Goal: Task Accomplishment & Management: Complete application form

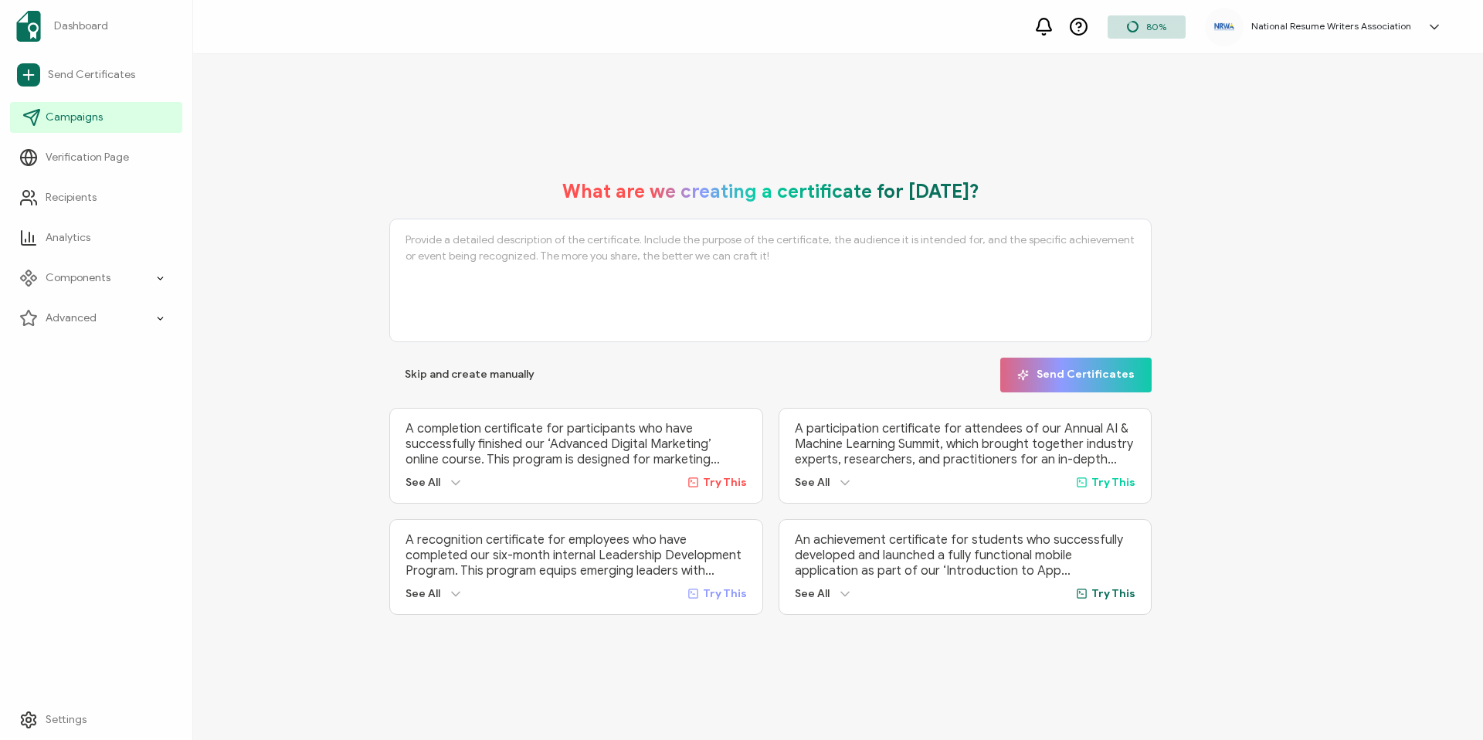
click at [67, 125] on link "Campaigns" at bounding box center [96, 117] width 172 height 31
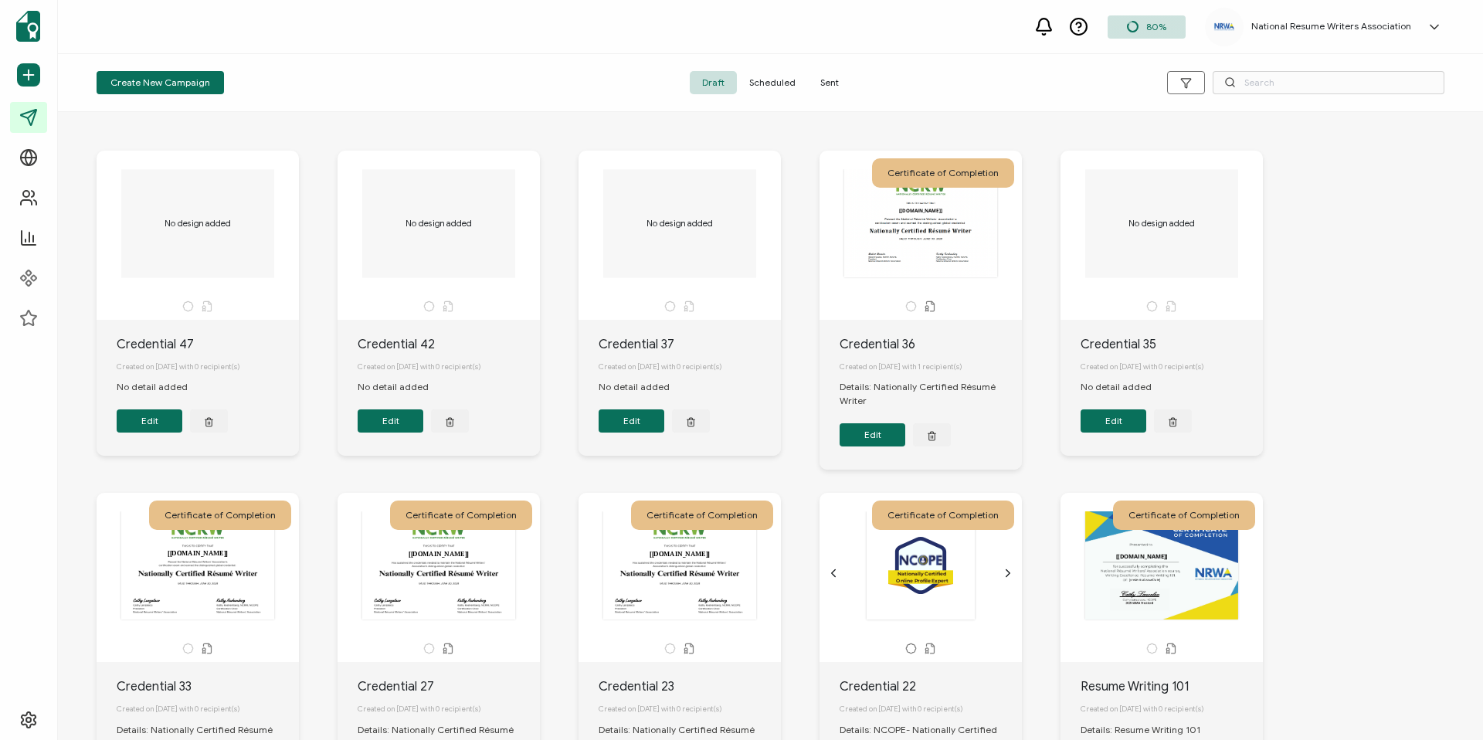
click at [835, 81] on span "Sent" at bounding box center [829, 82] width 43 height 23
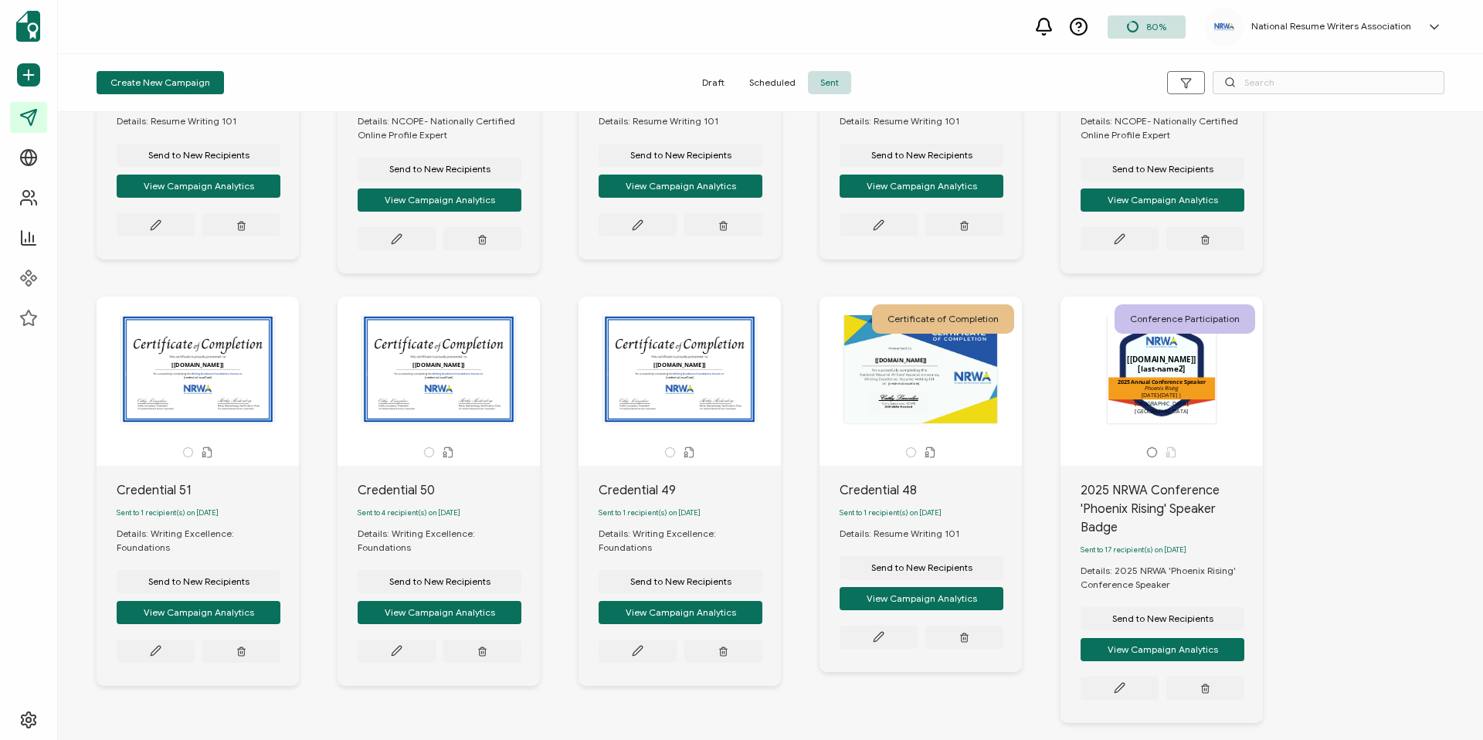
scroll to position [276, 0]
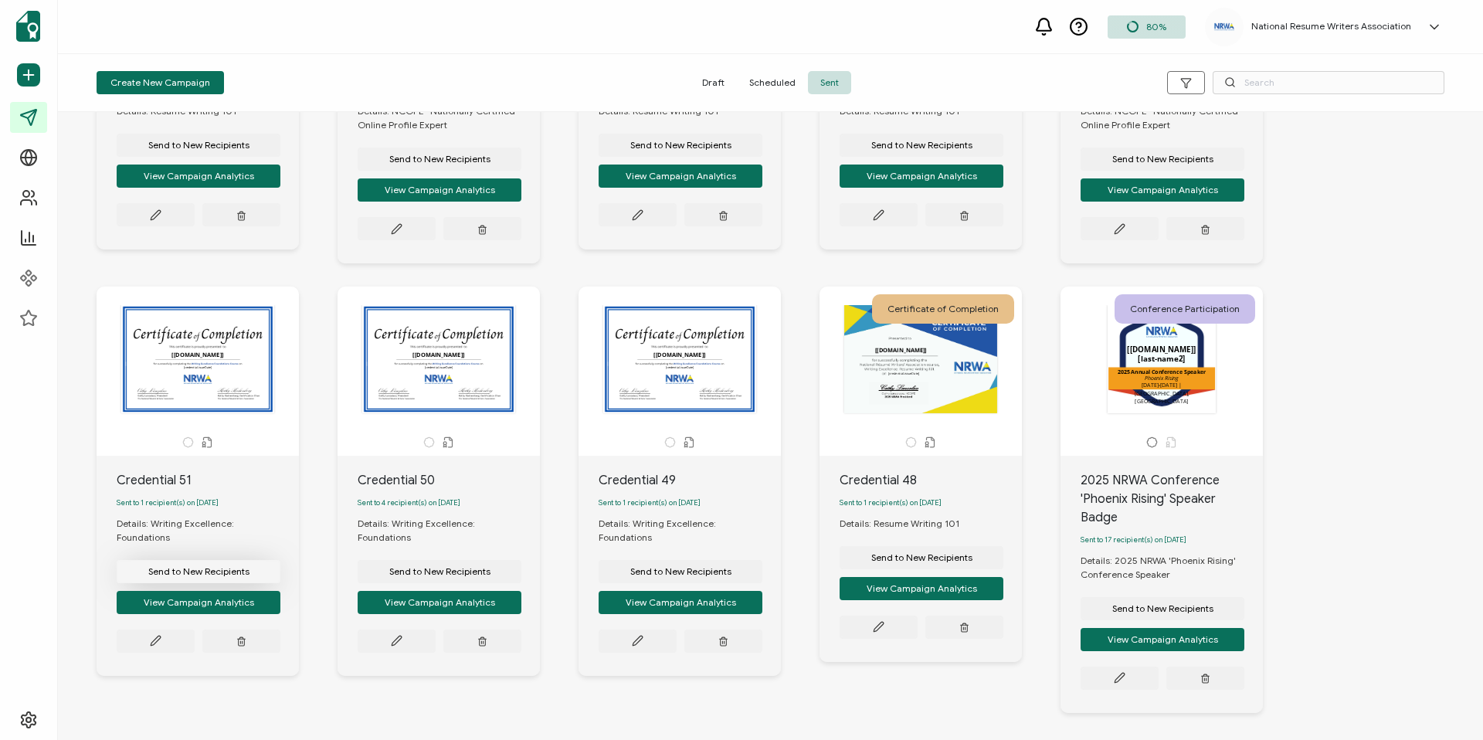
click at [192, 569] on span "Send to New Recipients" at bounding box center [198, 571] width 101 height 9
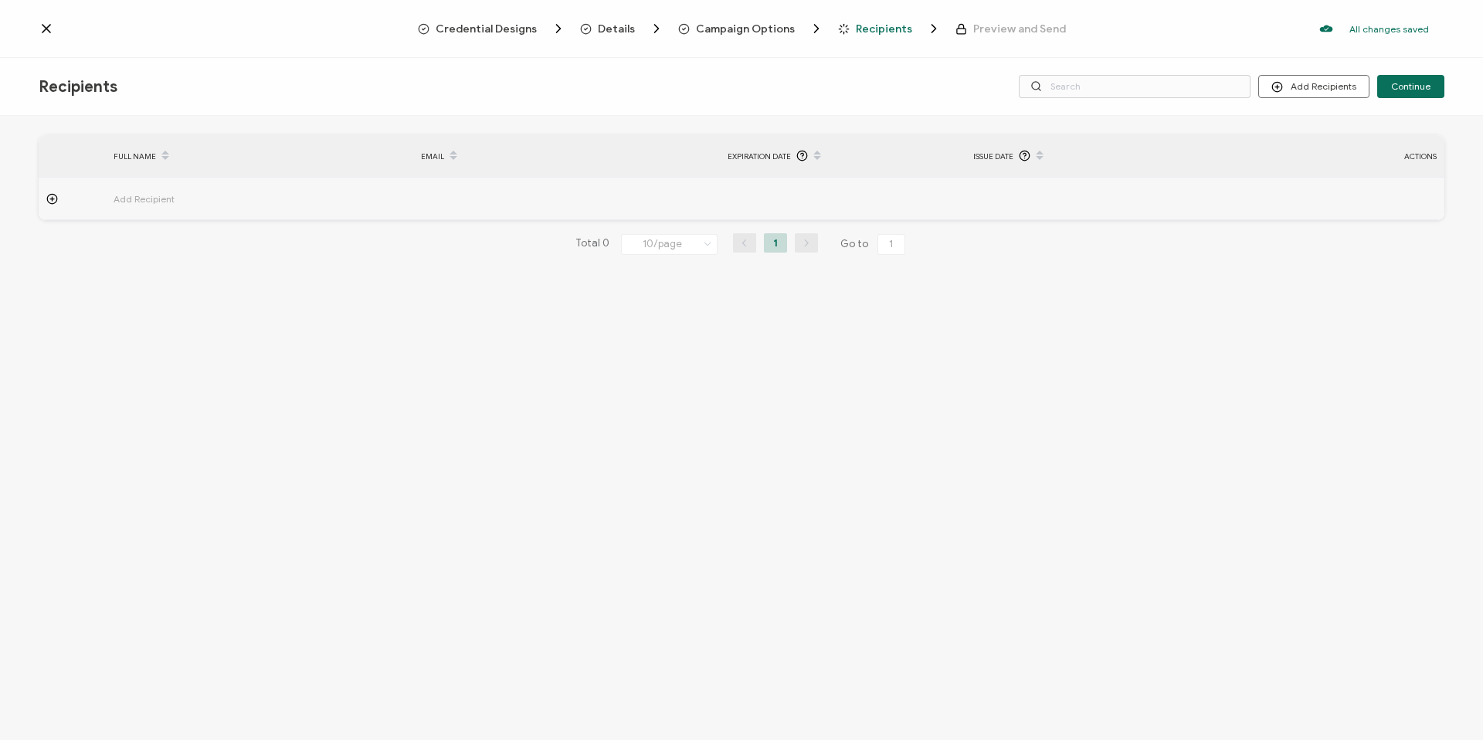
click at [178, 191] on span "Add Recipient" at bounding box center [187, 199] width 147 height 18
click at [135, 238] on input "text" at bounding box center [181, 241] width 135 height 25
paste input "[PERSON_NAME]"
type input "[PERSON_NAME]"
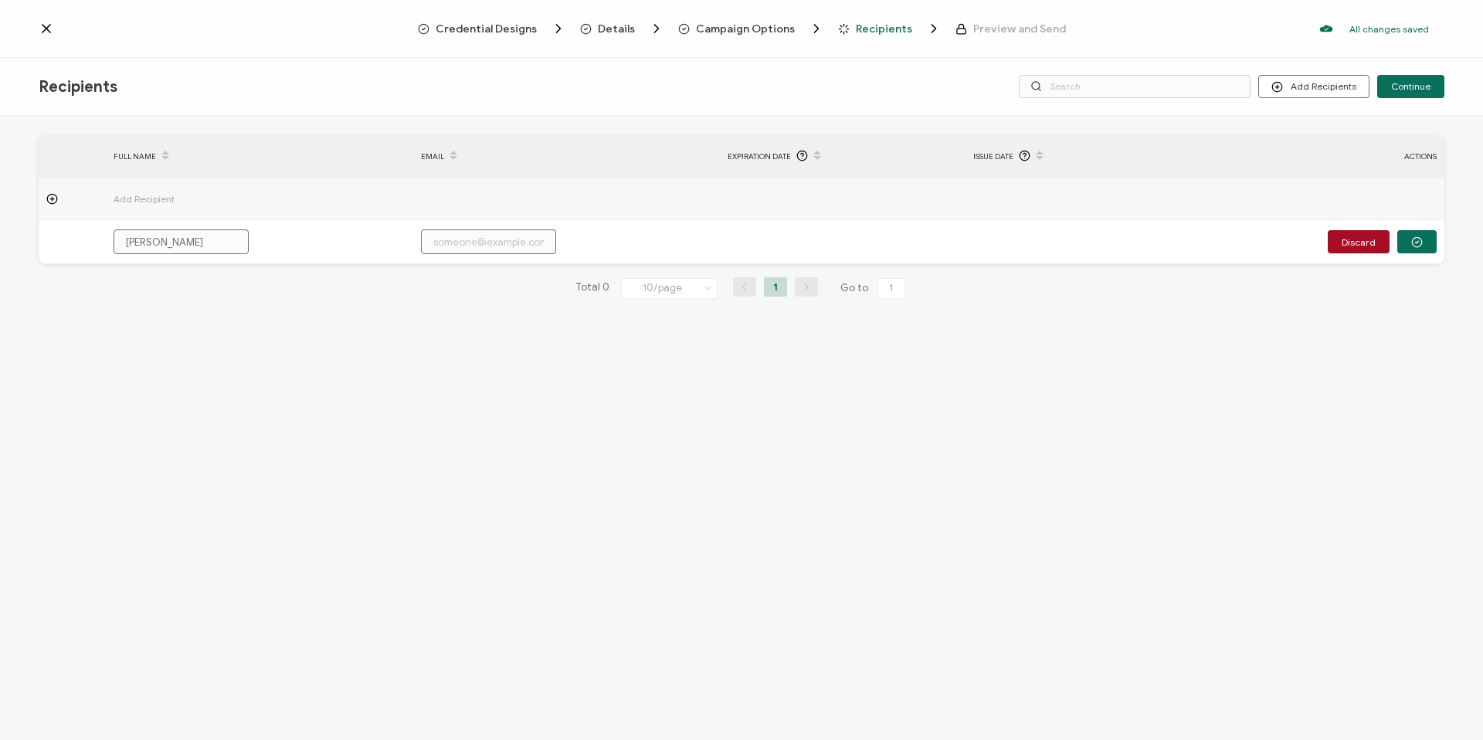
type input "[PERSON_NAME]"
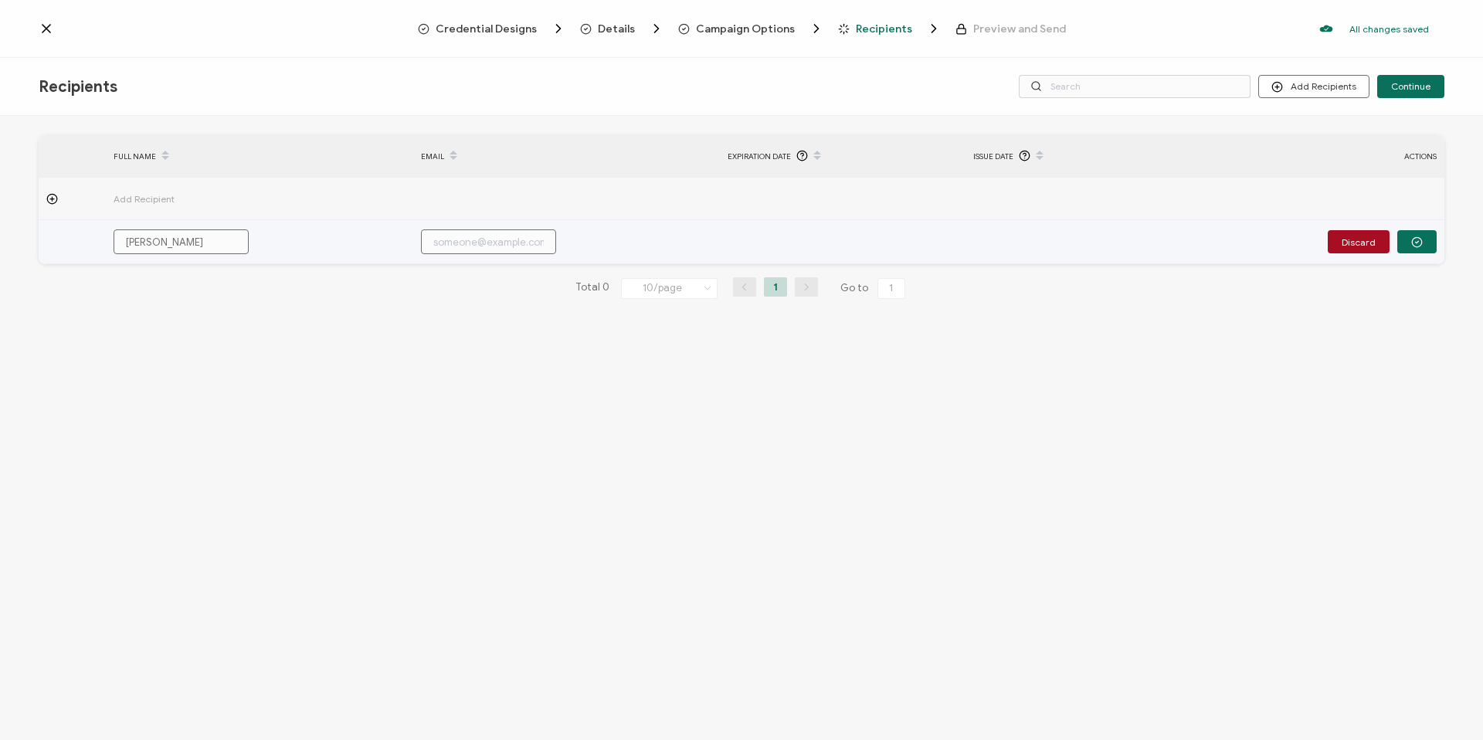
click at [533, 249] on input "text" at bounding box center [488, 241] width 135 height 25
paste input "[EMAIL_ADDRESS][DOMAIN_NAME]"
type input "[EMAIL_ADDRESS][DOMAIN_NAME]"
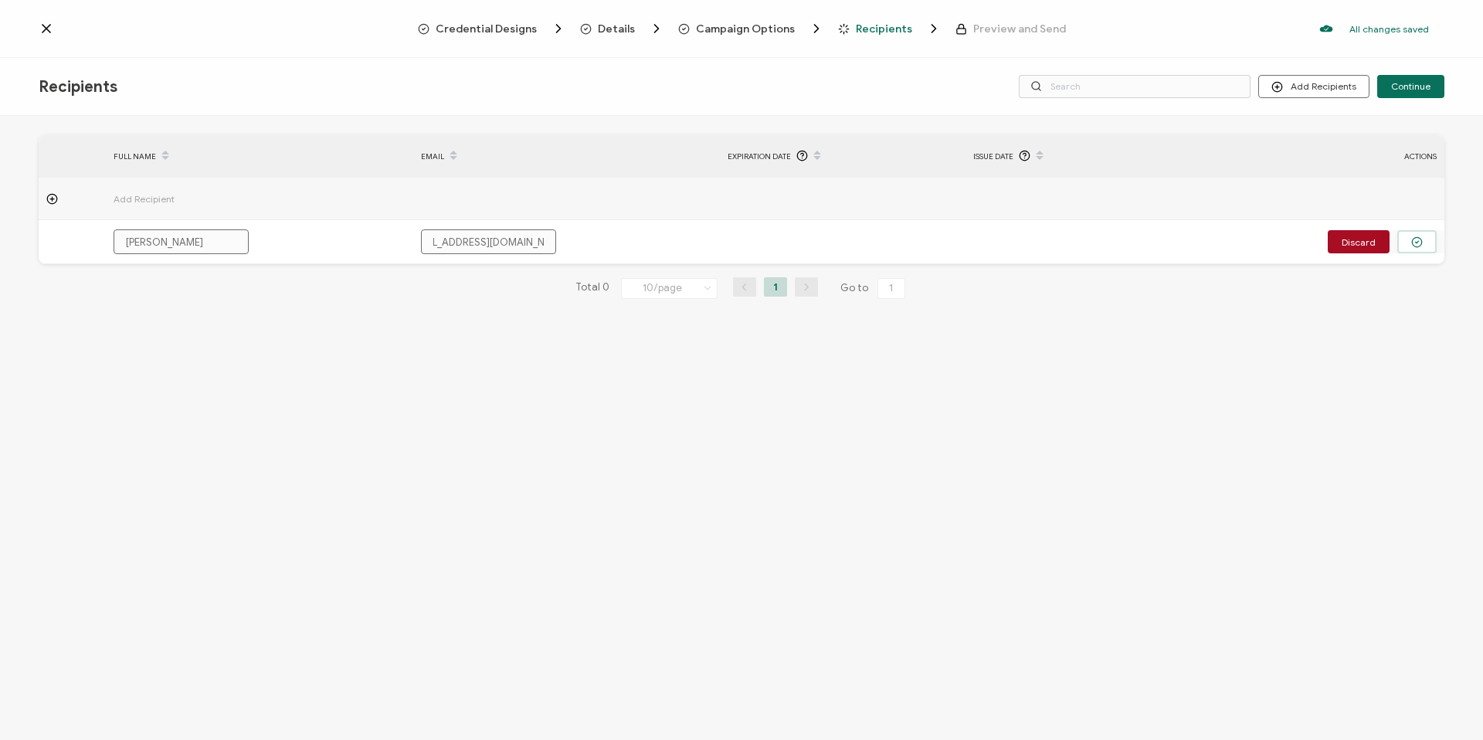
type input "[EMAIL_ADDRESS][DOMAIN_NAME]"
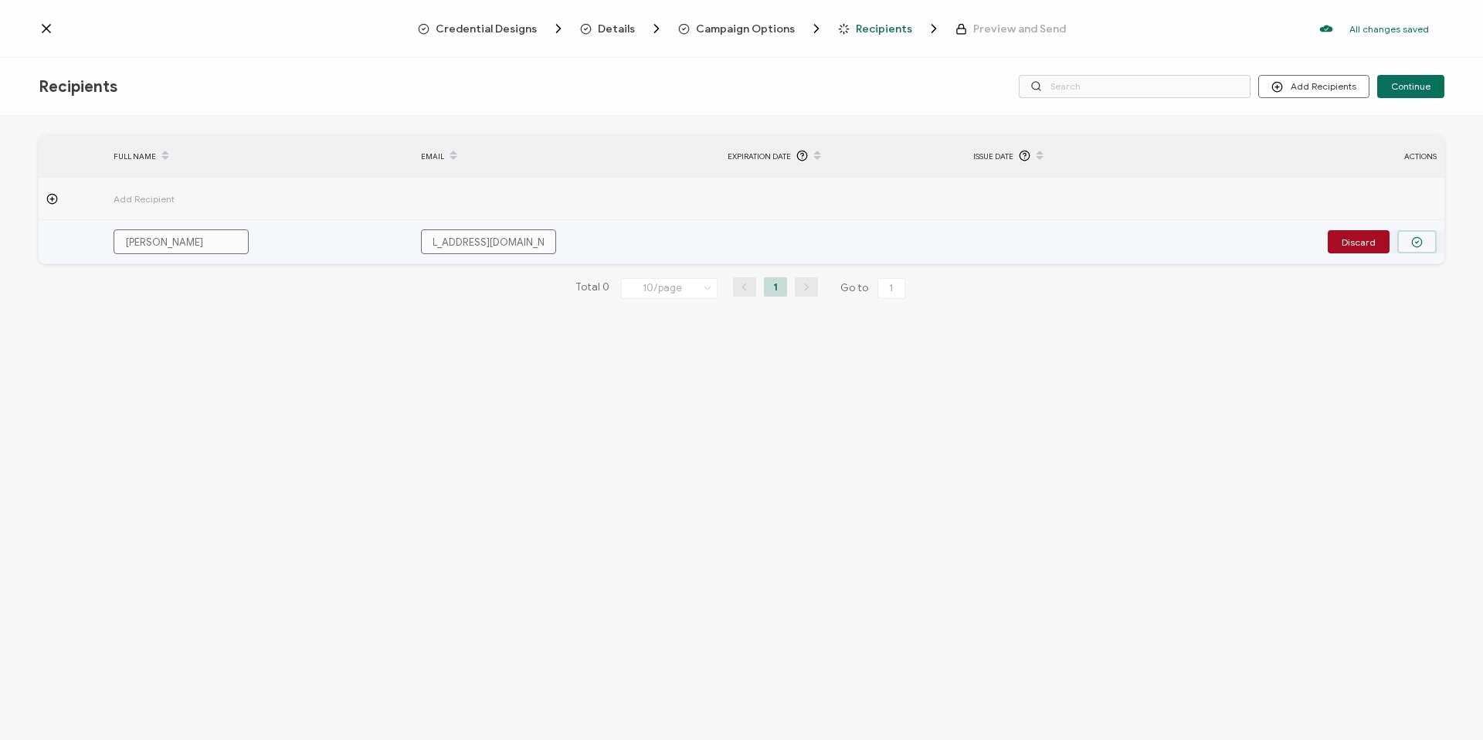
scroll to position [0, 0]
click at [1429, 239] on button "button" at bounding box center [1416, 241] width 39 height 23
click at [473, 242] on input "[EMAIL_ADDRESS][DOMAIN_NAME]" at bounding box center [488, 241] width 135 height 25
click at [430, 239] on input "[EMAIL_ADDRESS][DOMAIN_NAME]" at bounding box center [488, 241] width 135 height 25
click at [134, 239] on input "[PERSON_NAME]" at bounding box center [181, 241] width 135 height 25
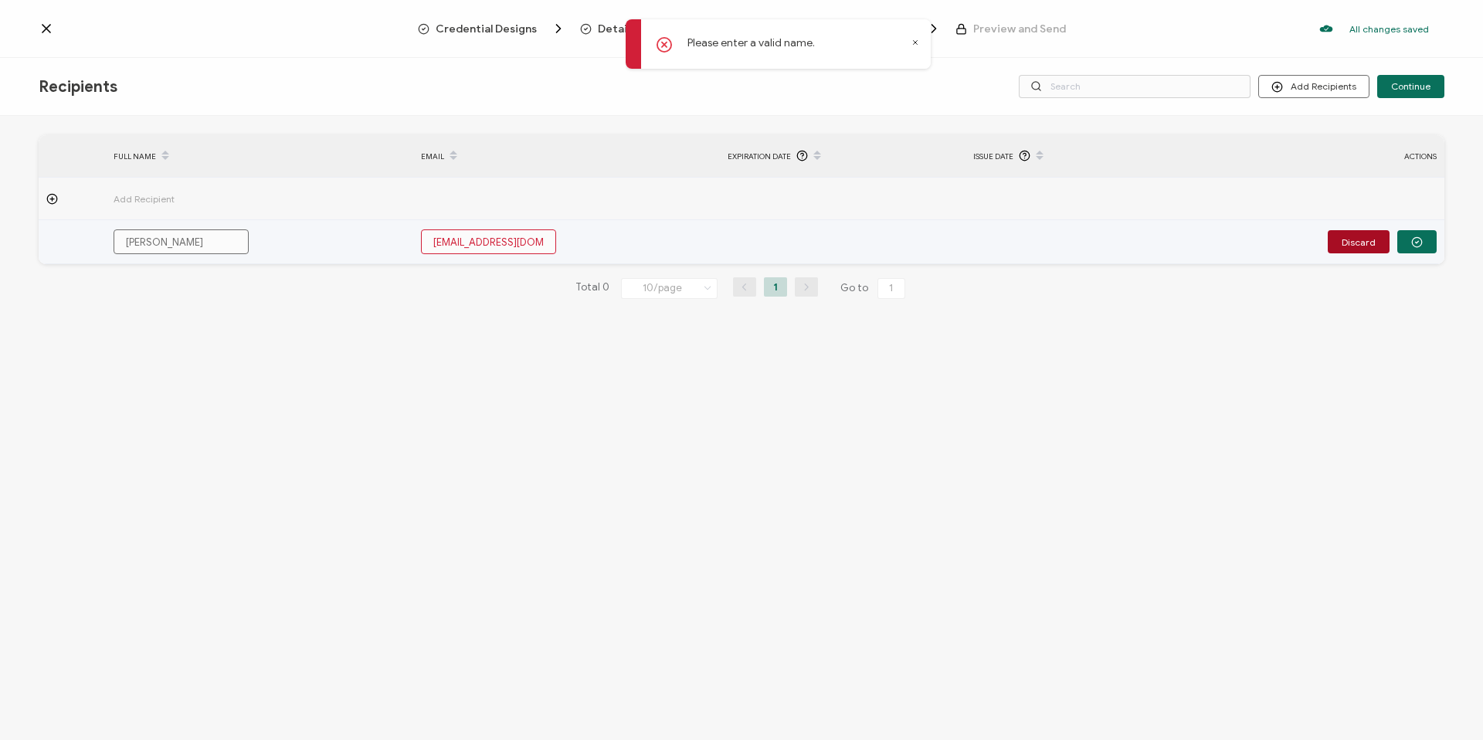
click at [124, 243] on input "[PERSON_NAME]" at bounding box center [181, 241] width 135 height 25
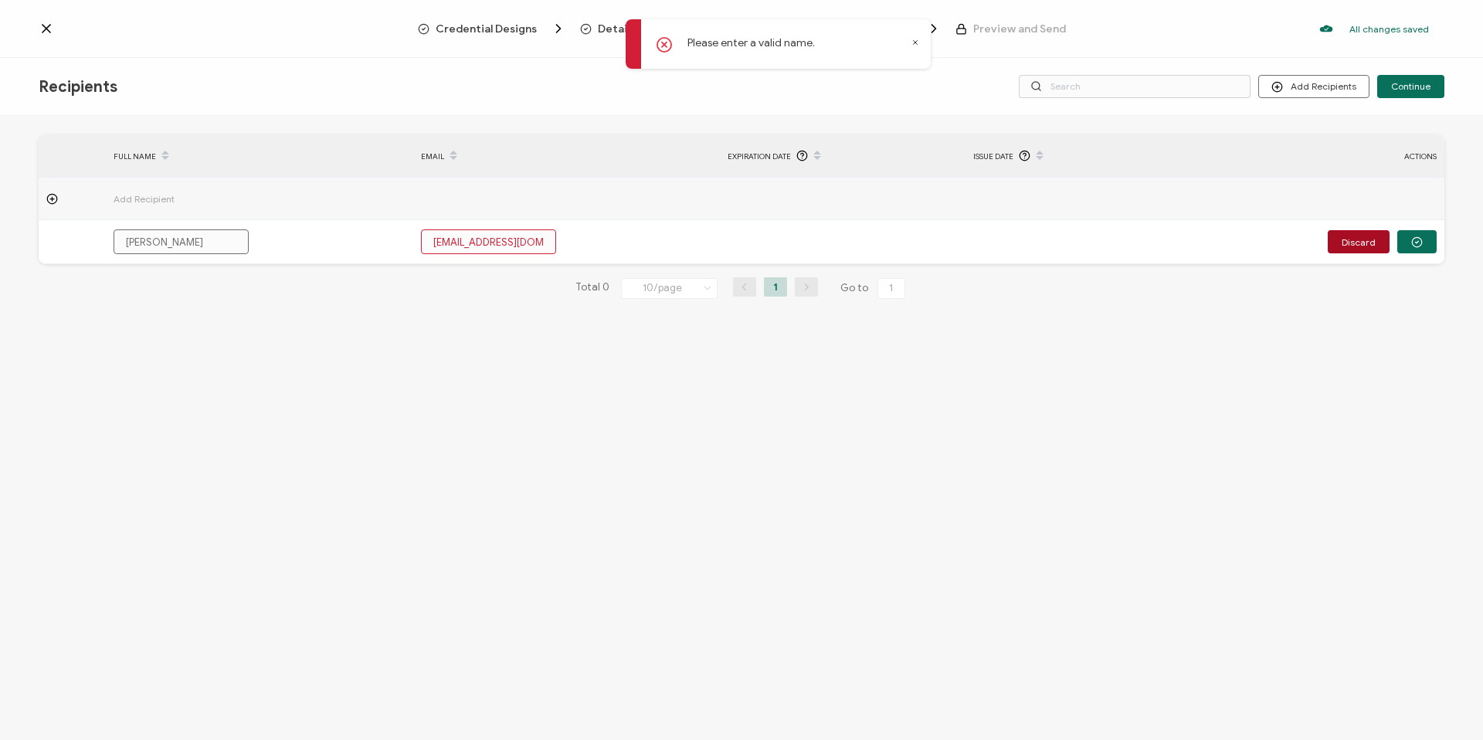
drag, startPoint x: 226, startPoint y: 338, endPoint x: 220, endPoint y: 326, distance: 12.8
click at [226, 338] on div "FULL NAME EMAIL Expiration Date Issue Date ACTIONS Add Recipient [PERSON_NAME] …" at bounding box center [741, 430] width 1483 height 628
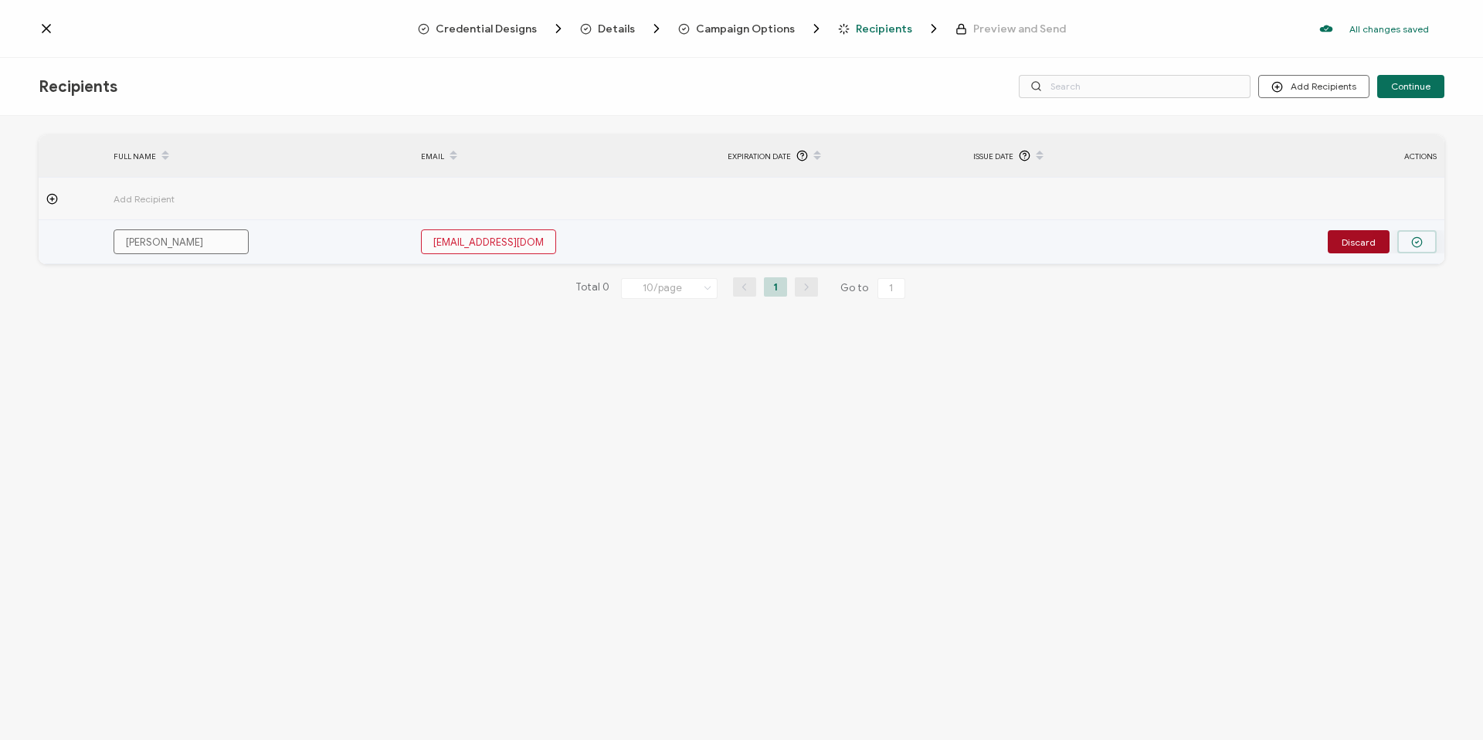
click at [1432, 242] on button "button" at bounding box center [1416, 241] width 39 height 23
click at [511, 246] on input "[EMAIL_ADDRESS][DOMAIN_NAME]" at bounding box center [488, 241] width 135 height 25
paste input "[EMAIL_ADDRESS][DOMAIN_NAME]"
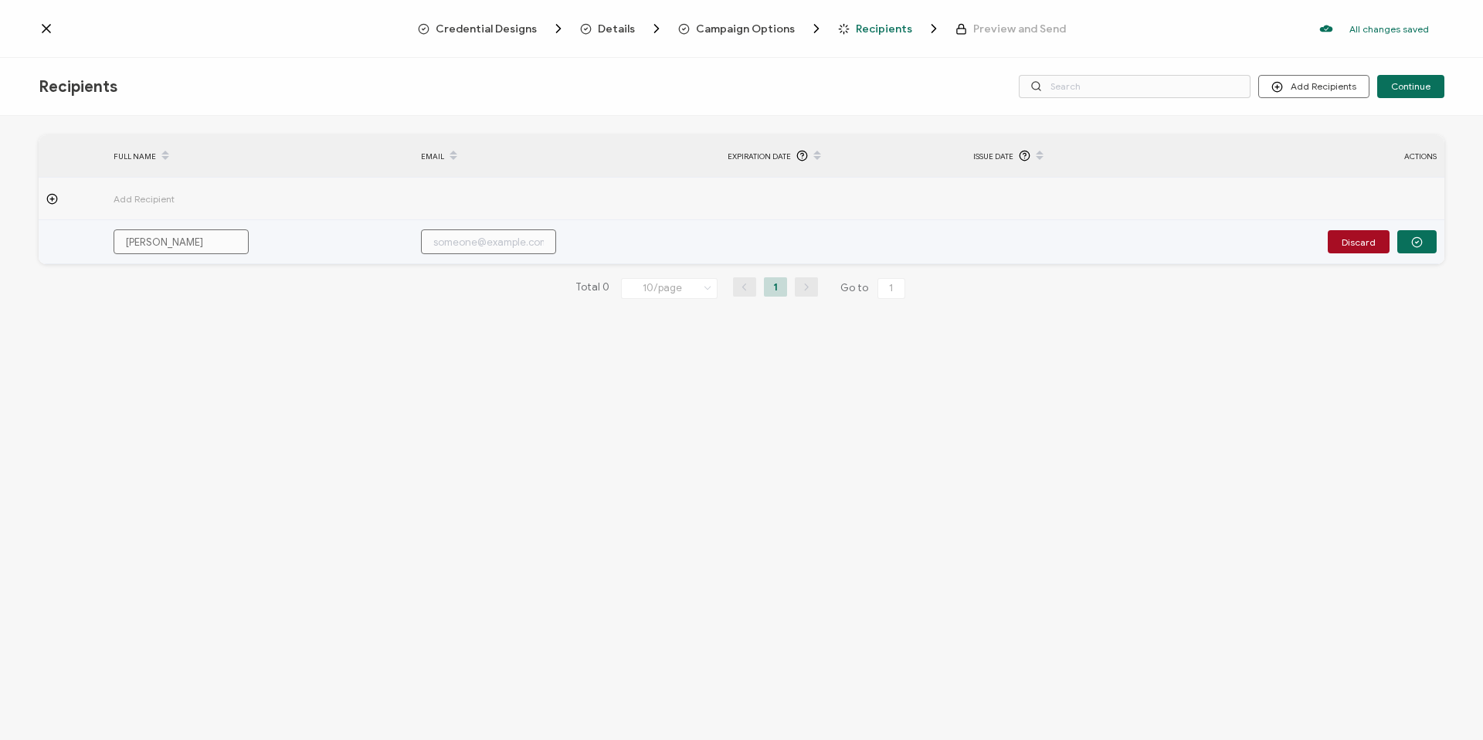
type input "[EMAIL_ADDRESS][DOMAIN_NAME]"
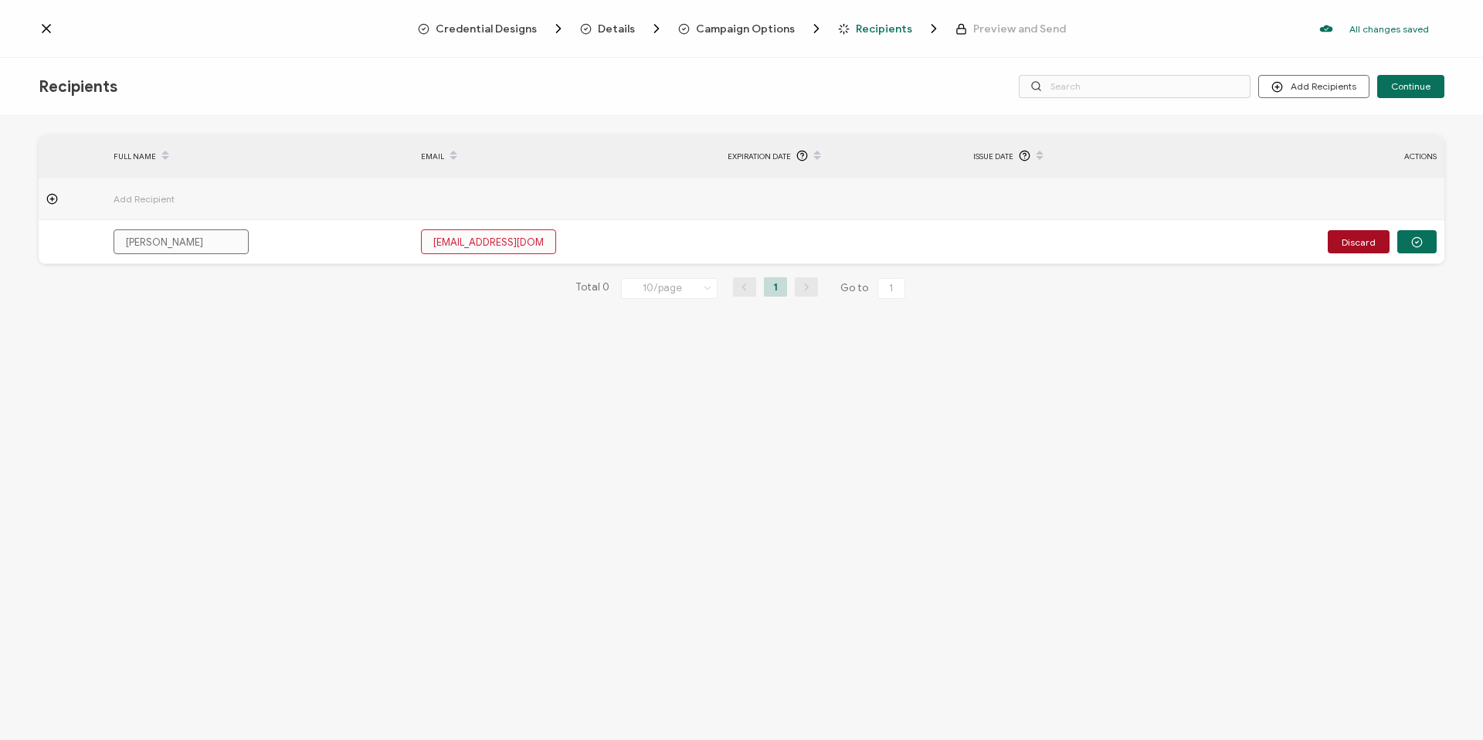
click at [497, 379] on div "FULL NAME EMAIL Expiration Date Issue Date ACTIONS Add Recipient [PERSON_NAME] …" at bounding box center [741, 430] width 1483 height 628
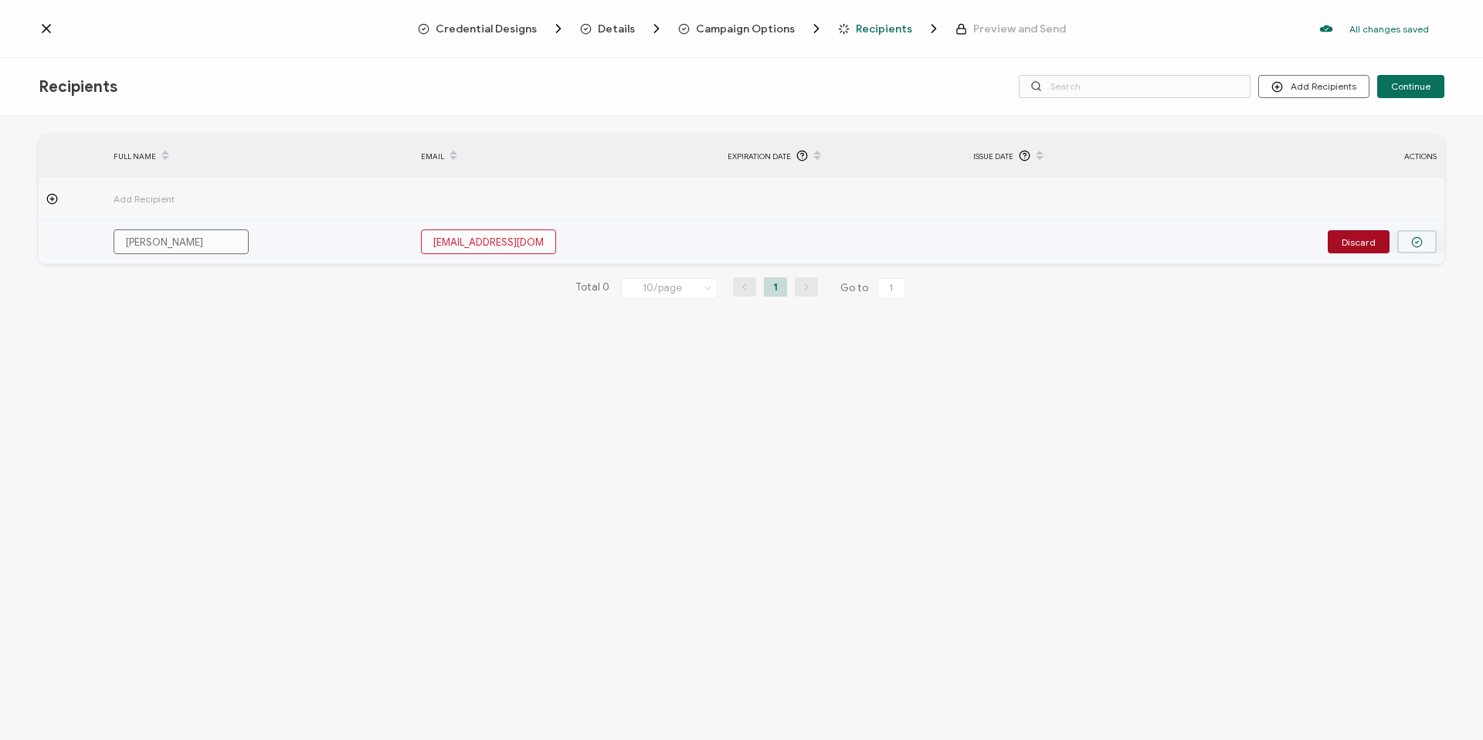
click at [1414, 242] on icon "button" at bounding box center [1417, 242] width 12 height 12
click at [497, 239] on input "[EMAIL_ADDRESS][DOMAIN_NAME]" at bounding box center [488, 241] width 135 height 25
type input "[EMAIL_ADDRESS]"
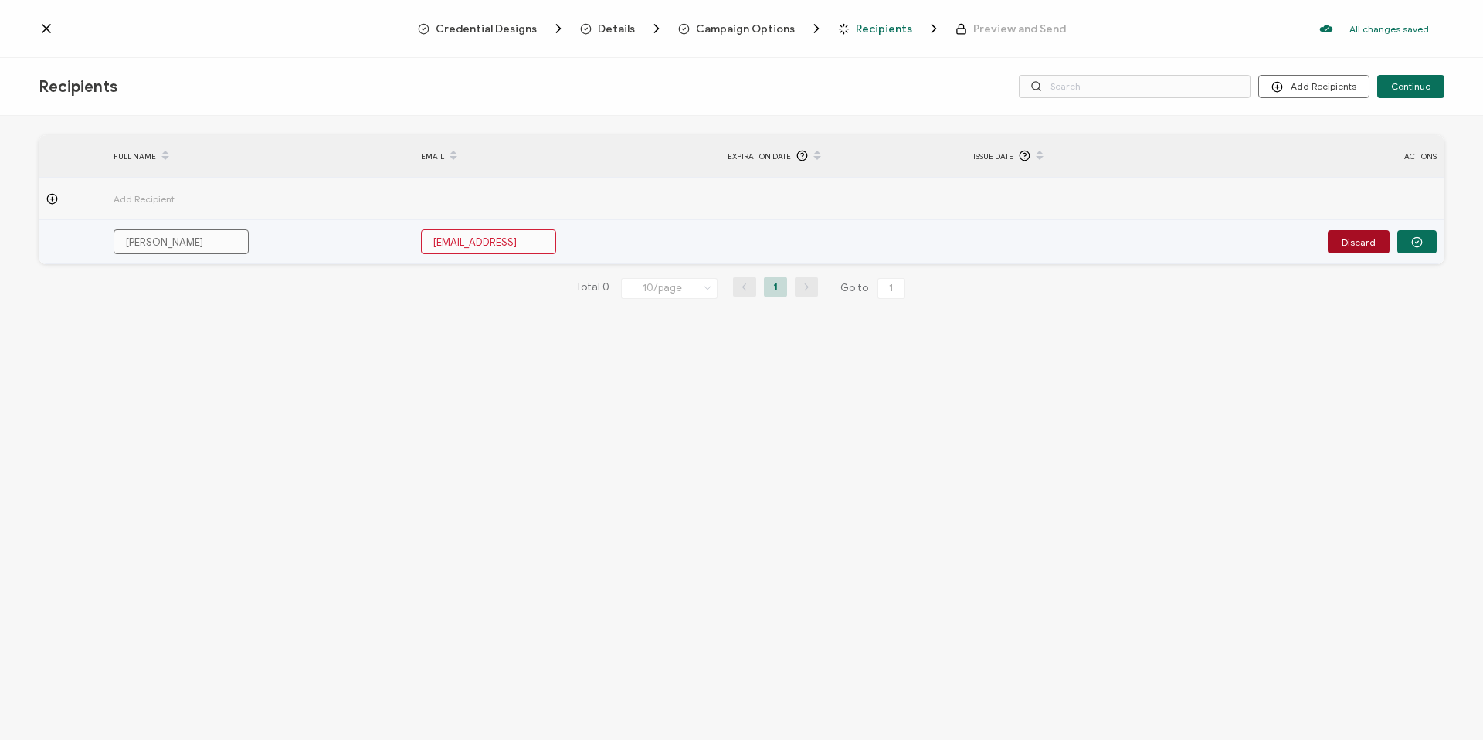
type input "kwaller@CapitalWorkforce.o"
type input "kwaller@CapitalWorkforce."
type input "kwaller@CapitalWorkforce"
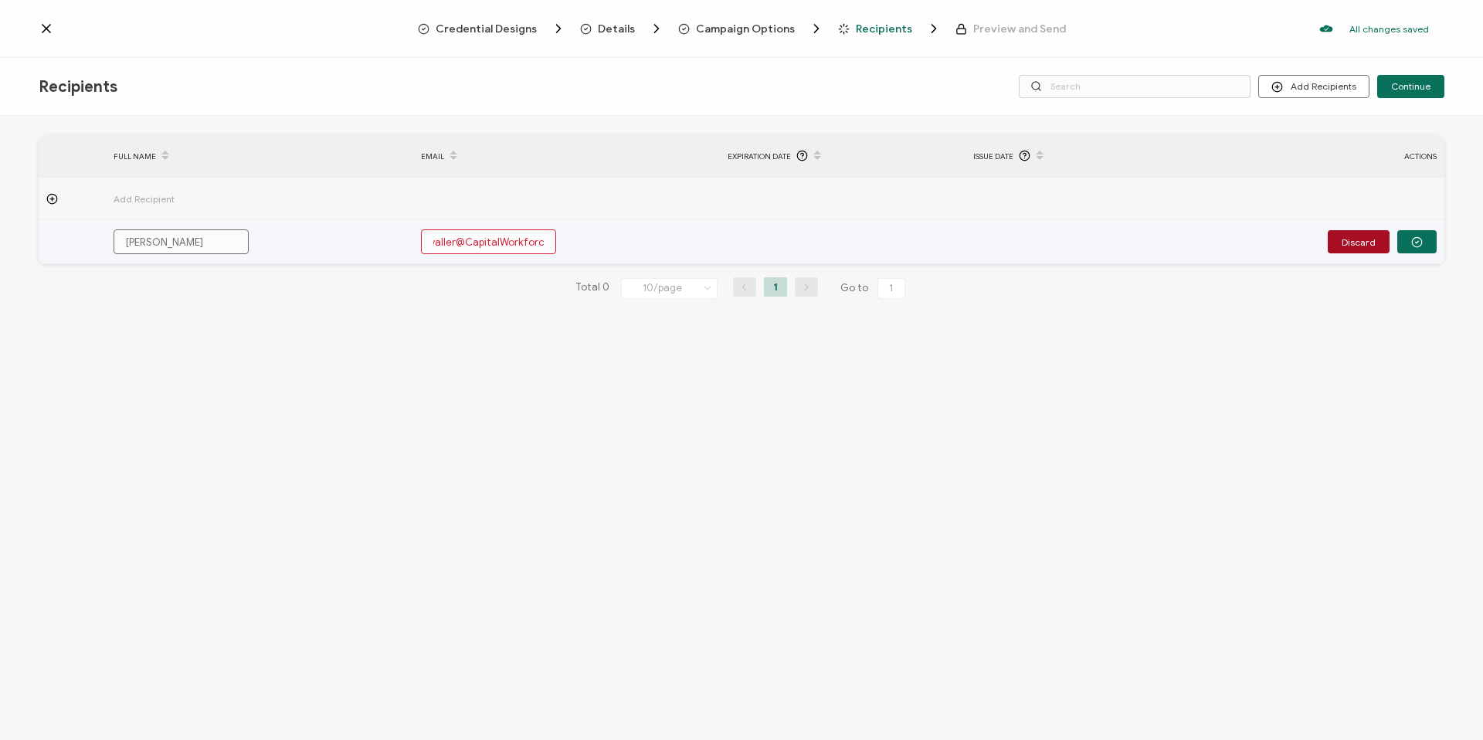
type input "kwaller@CapitalWorkforce"
type input "kwaller@CapitalWorkforc"
type input "kwaller@CapitalWorkfor"
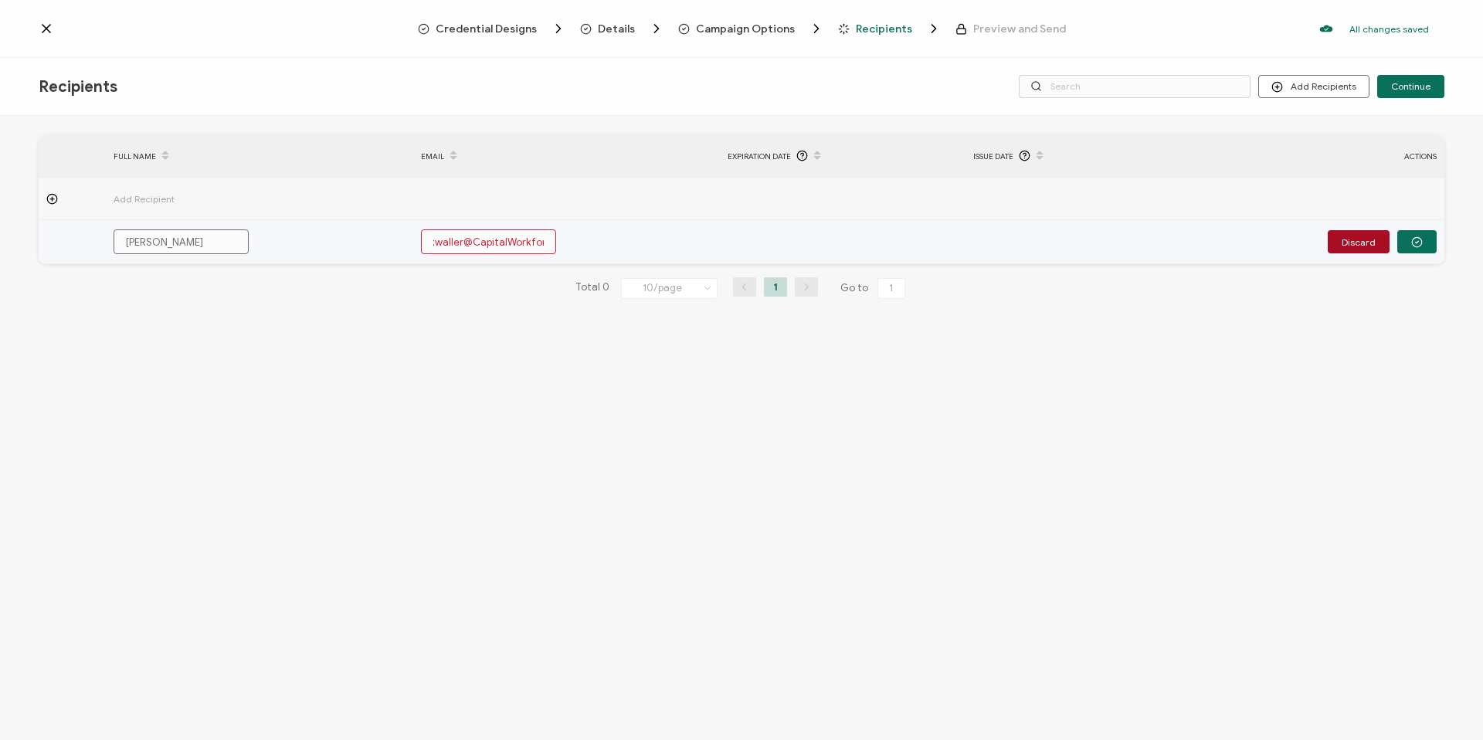
type input "kwaller@CapitalWorkfor"
type input "kwaller@CapitalWorkfo"
type input "kwaller@CapitalWorkf"
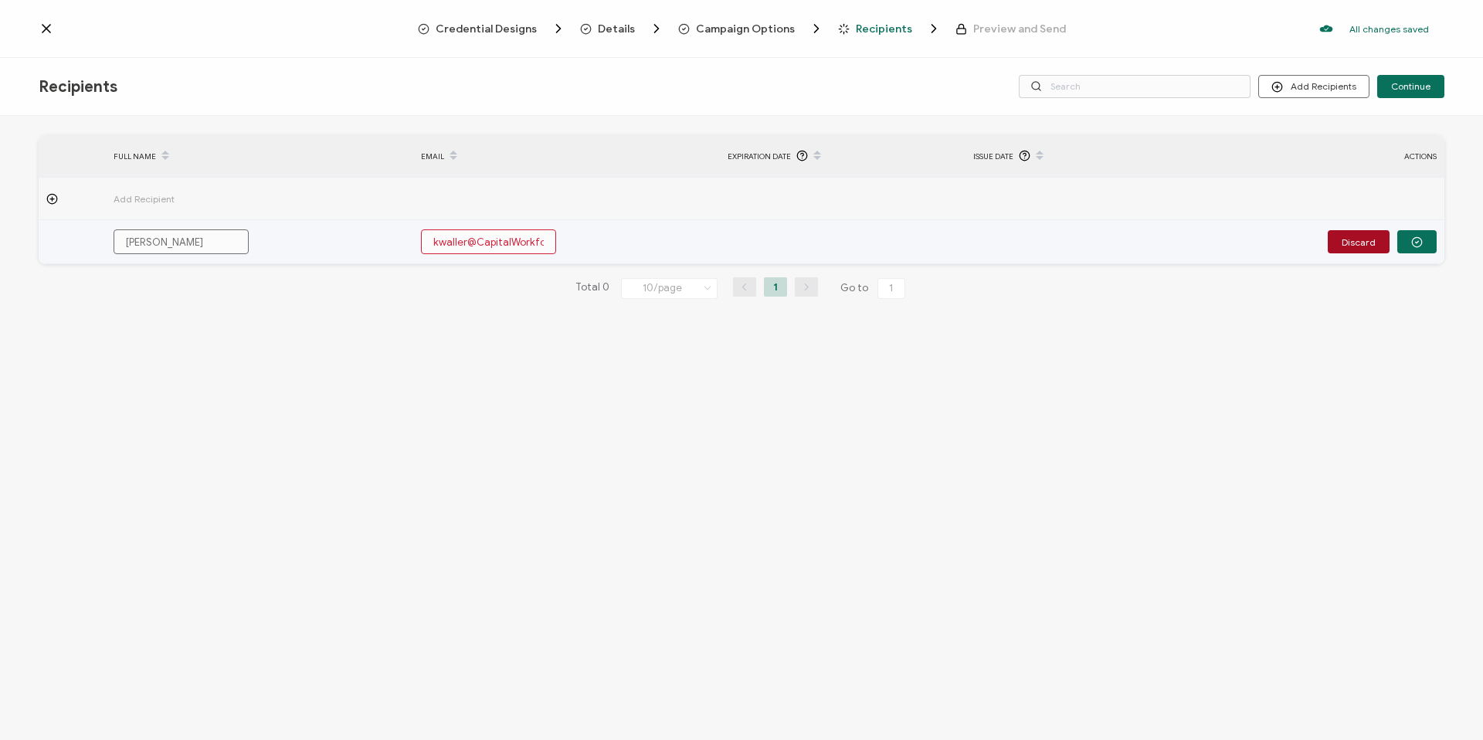
type input "kwaller@CapitalWorkf"
type input "kwaller@CapitalWork"
type input "kwaller@CapitalWor"
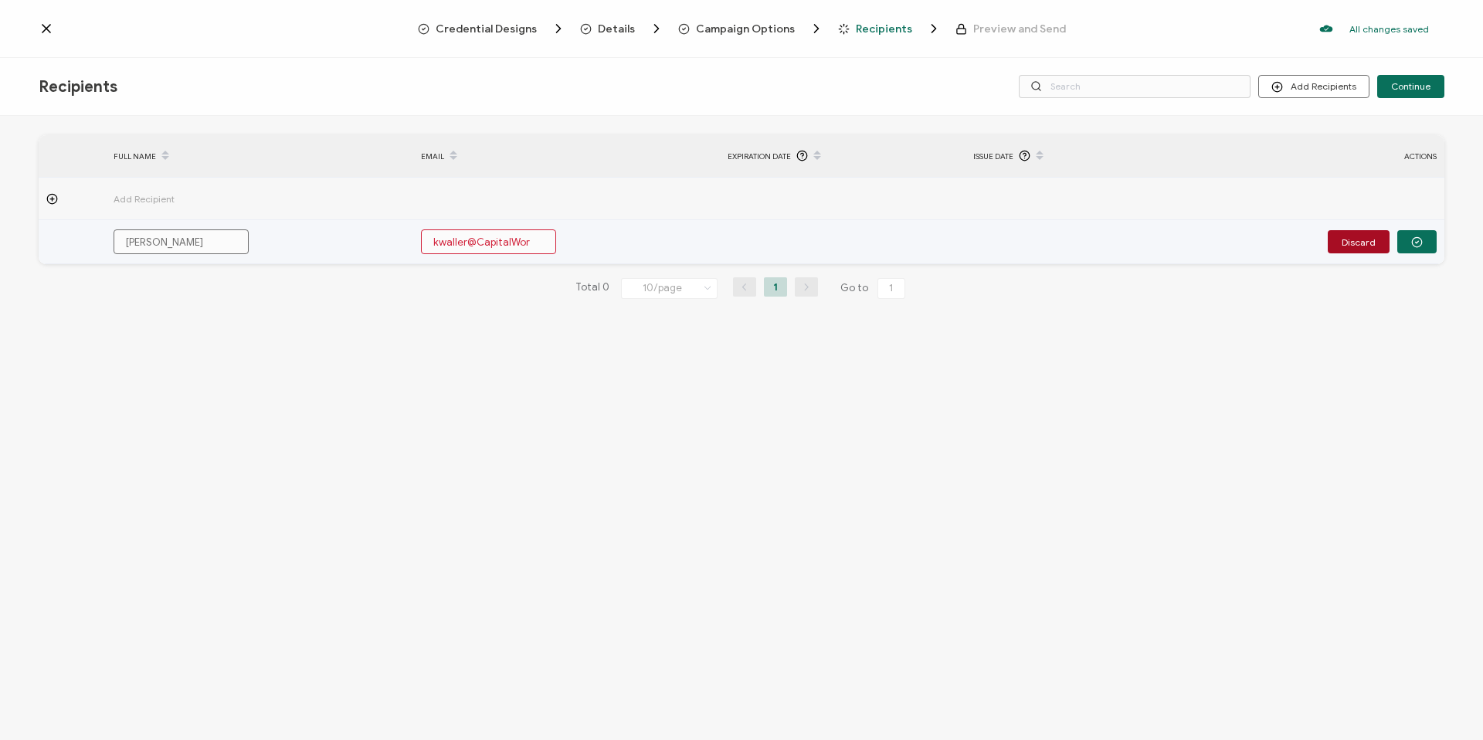
type input "kwaller@CapitalWo"
type input "kwaller@CapitalW"
type input "kwaller@Capital"
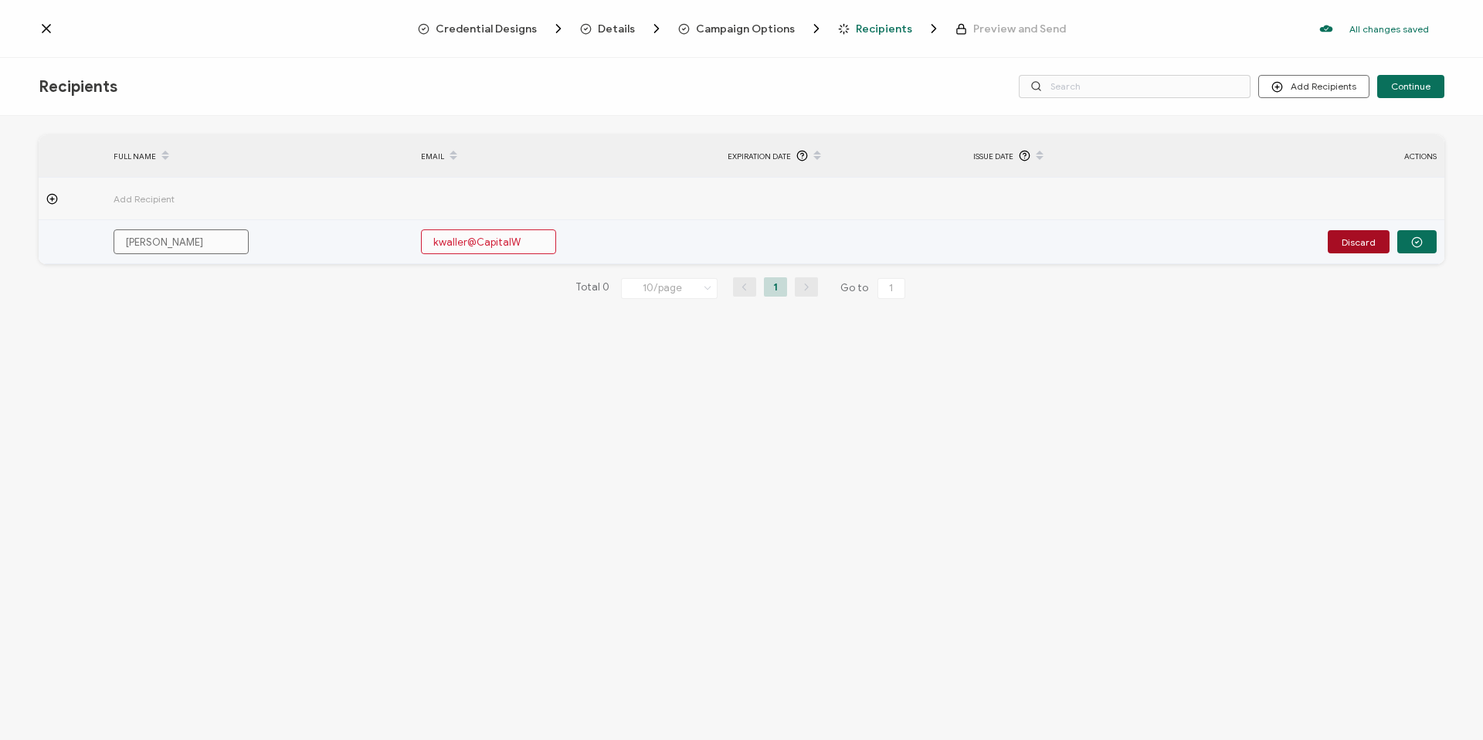
type input "kwaller@Capital"
type input "kwaller@Capita"
type input "kwaller@Capit"
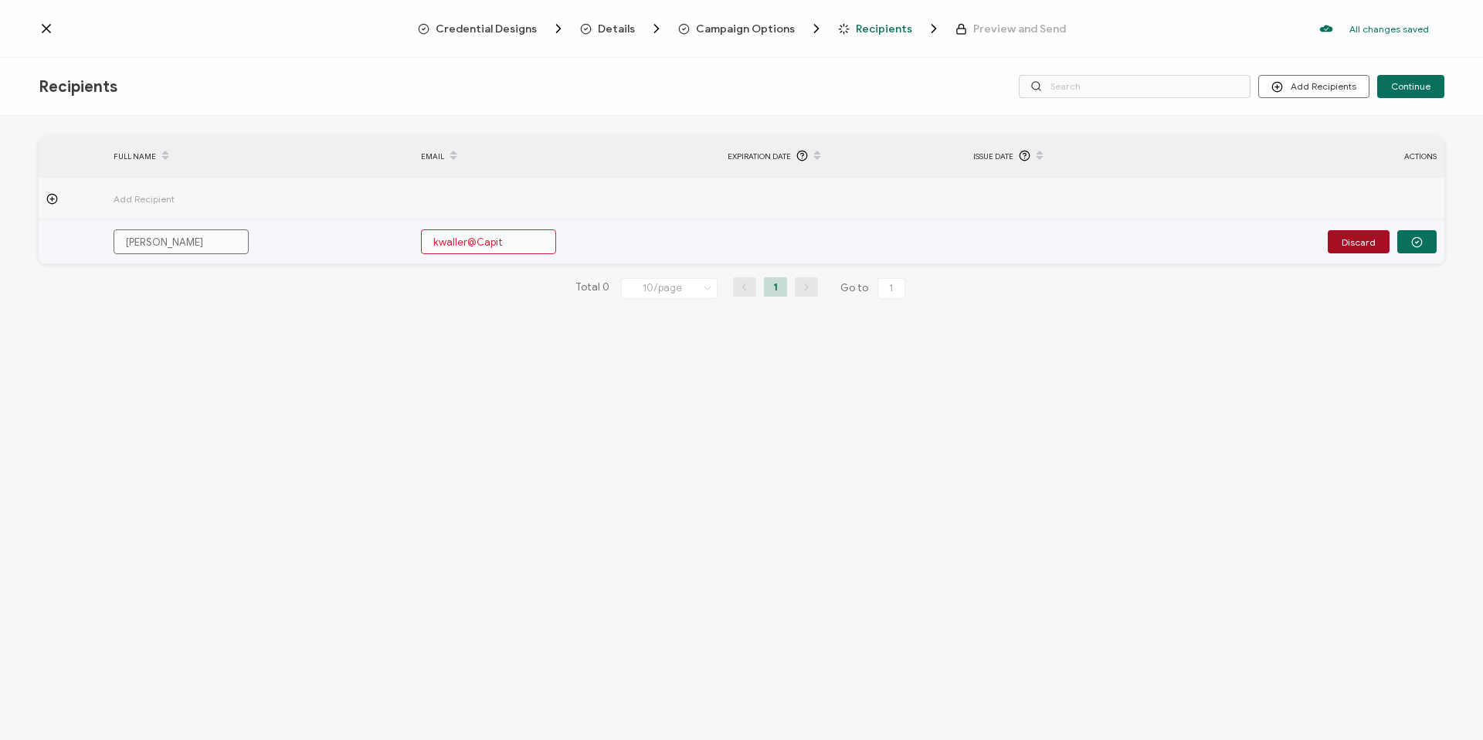
type input "kwaller@Capi"
type input "kwaller@Cap"
type input "kwaller@Ca"
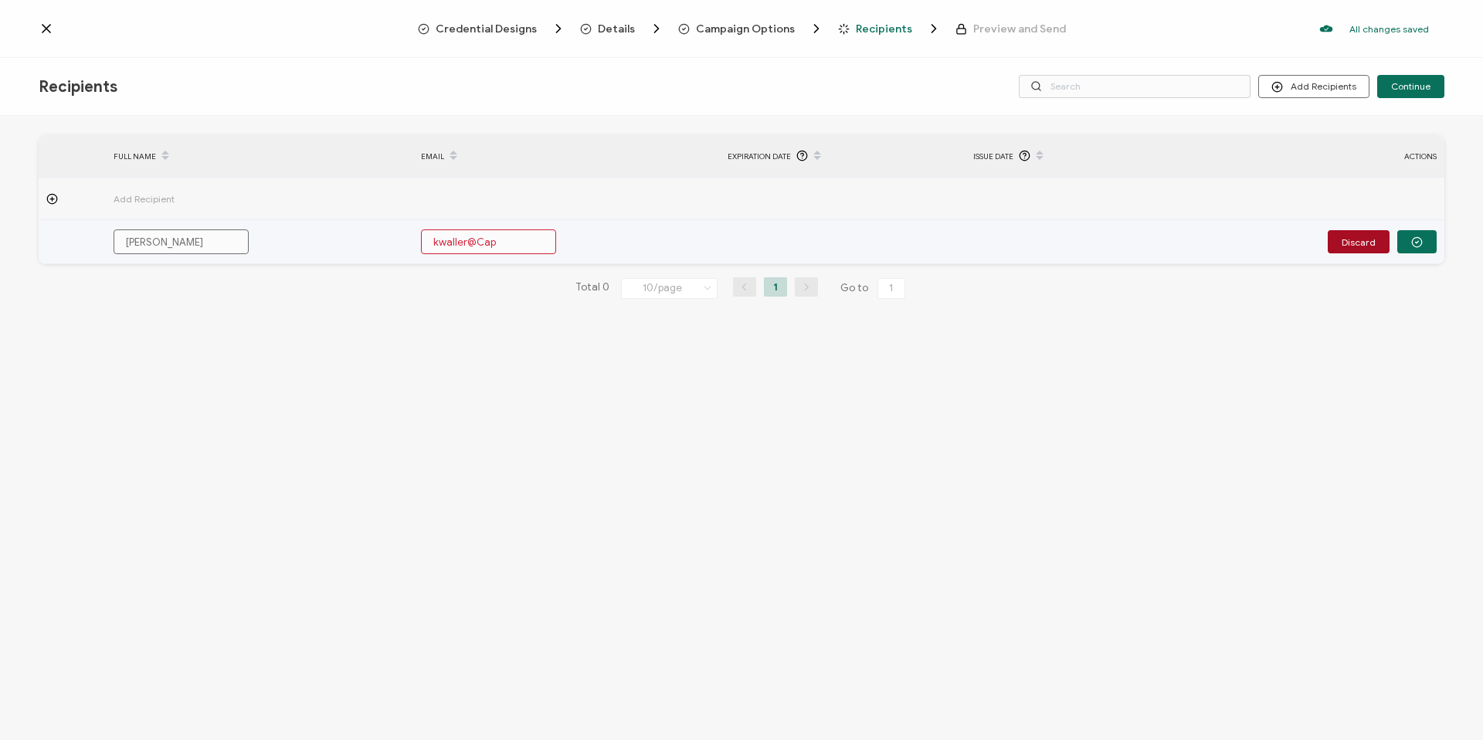
type input "kwaller@Ca"
type input "kwaller@C"
type input "kwaller@"
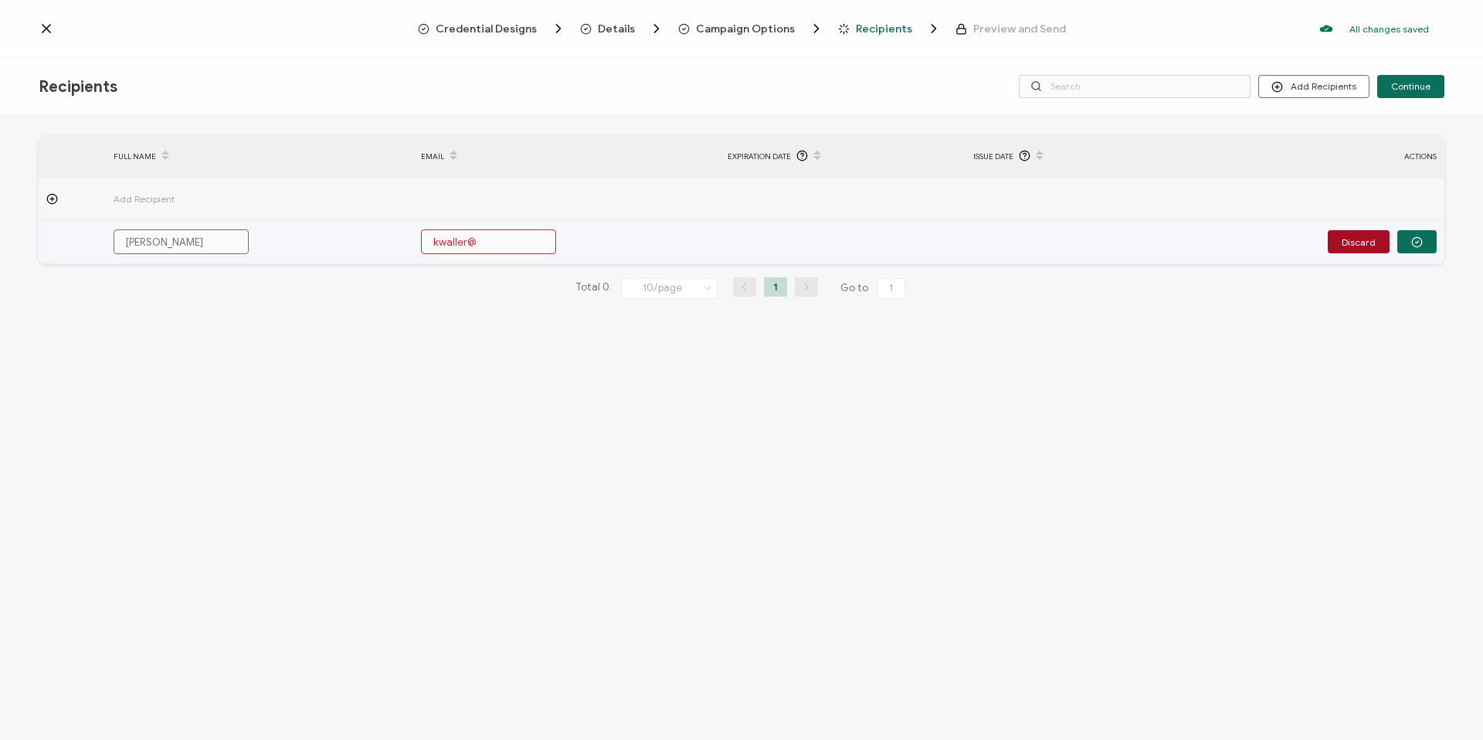
type input "kwaller"
type input "kwalle"
type input "kwall"
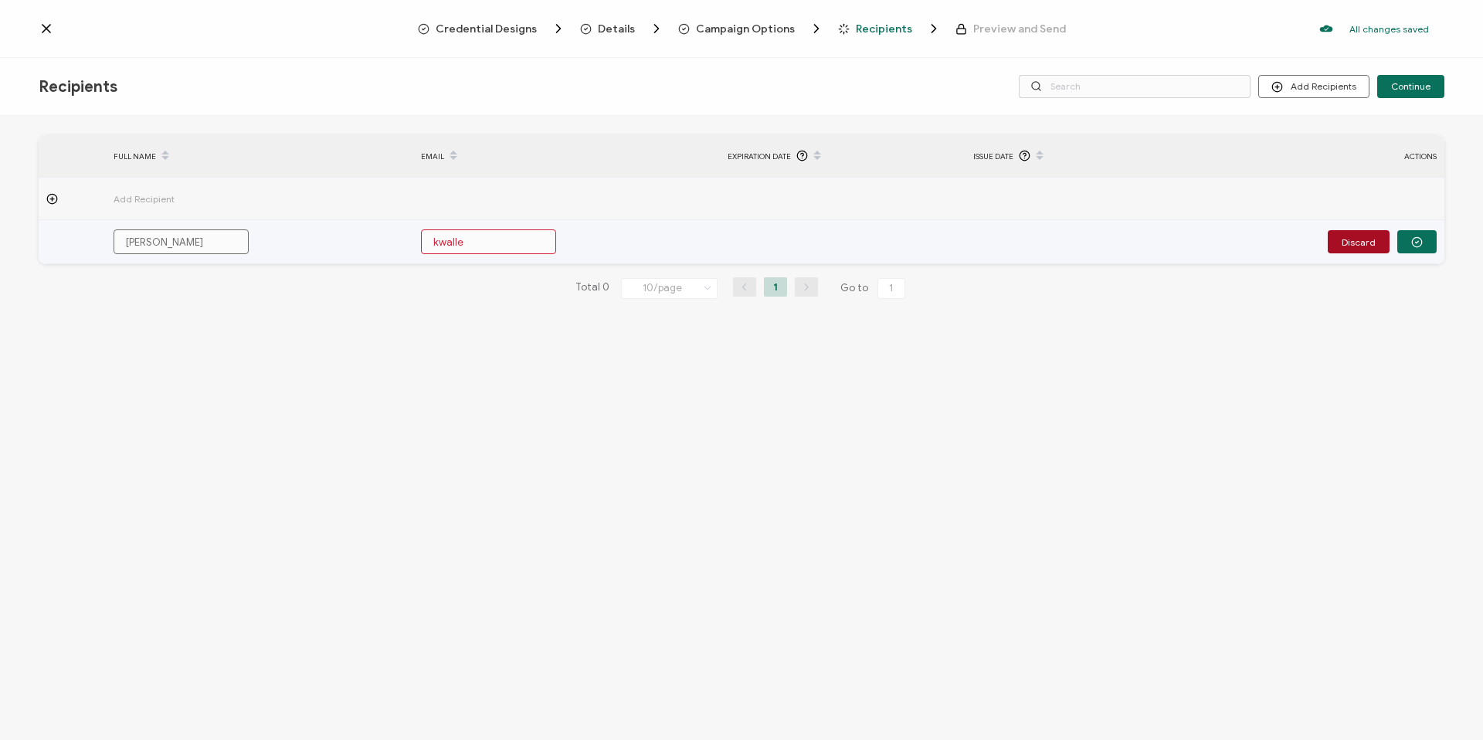
type input "kwall"
type input "kwal"
type input "kwa"
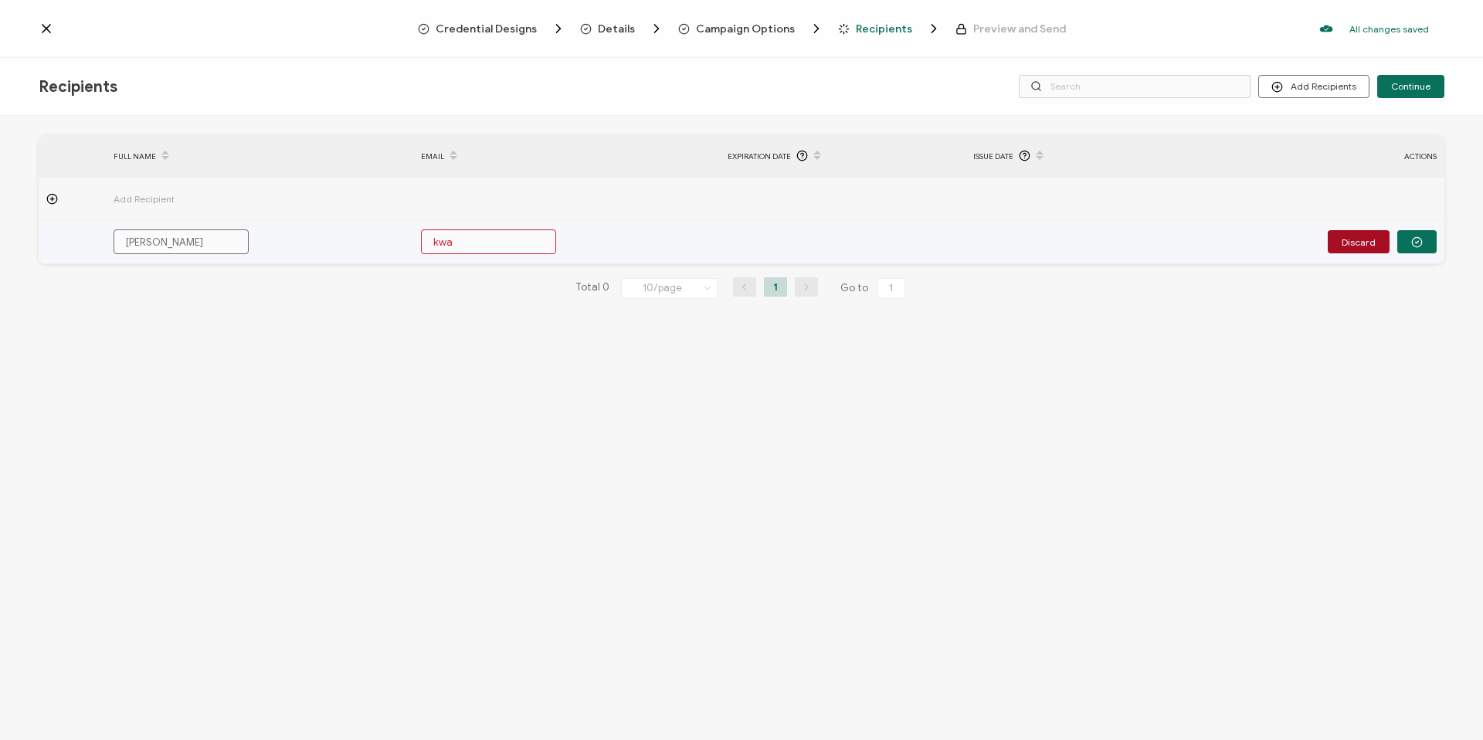
type input "kw"
type input "k"
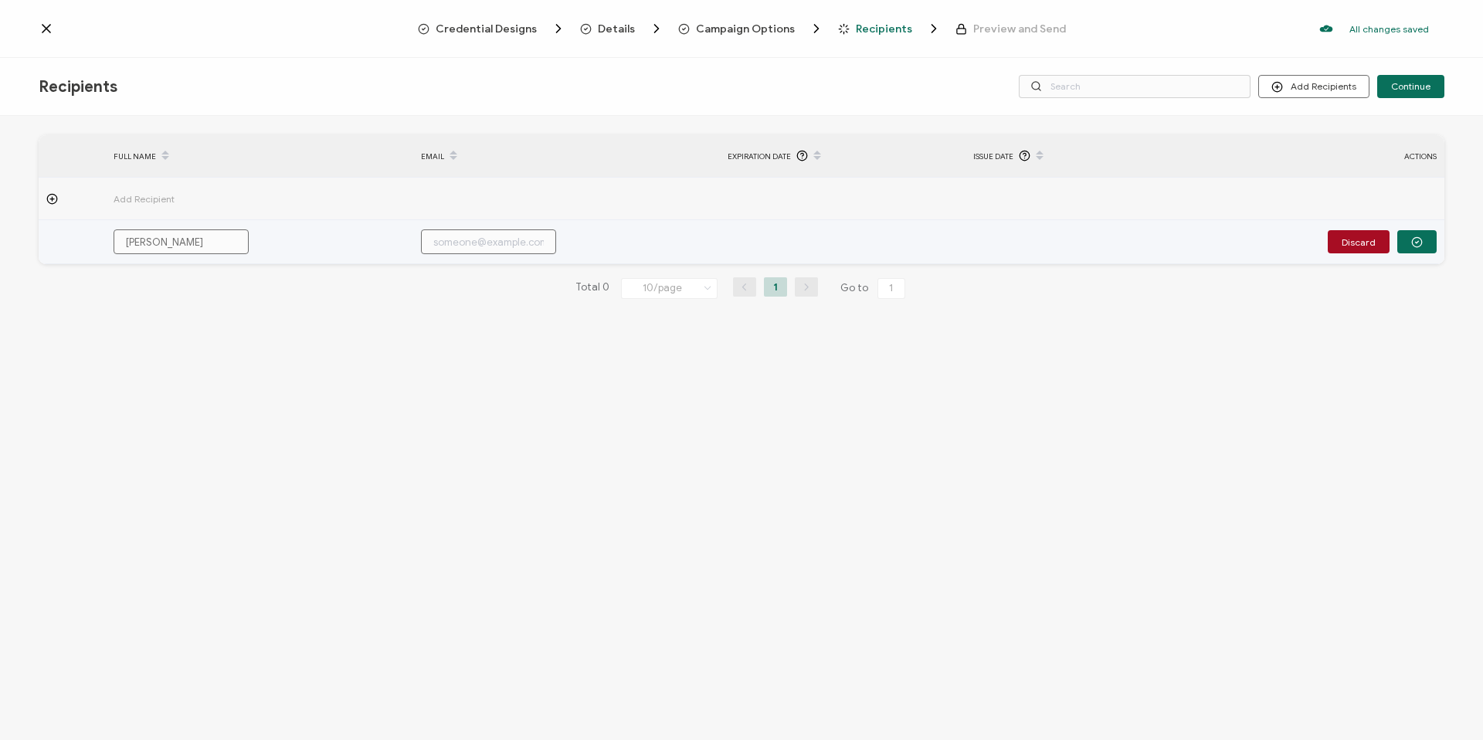
type input "k"
type input "kw"
type input "kwa"
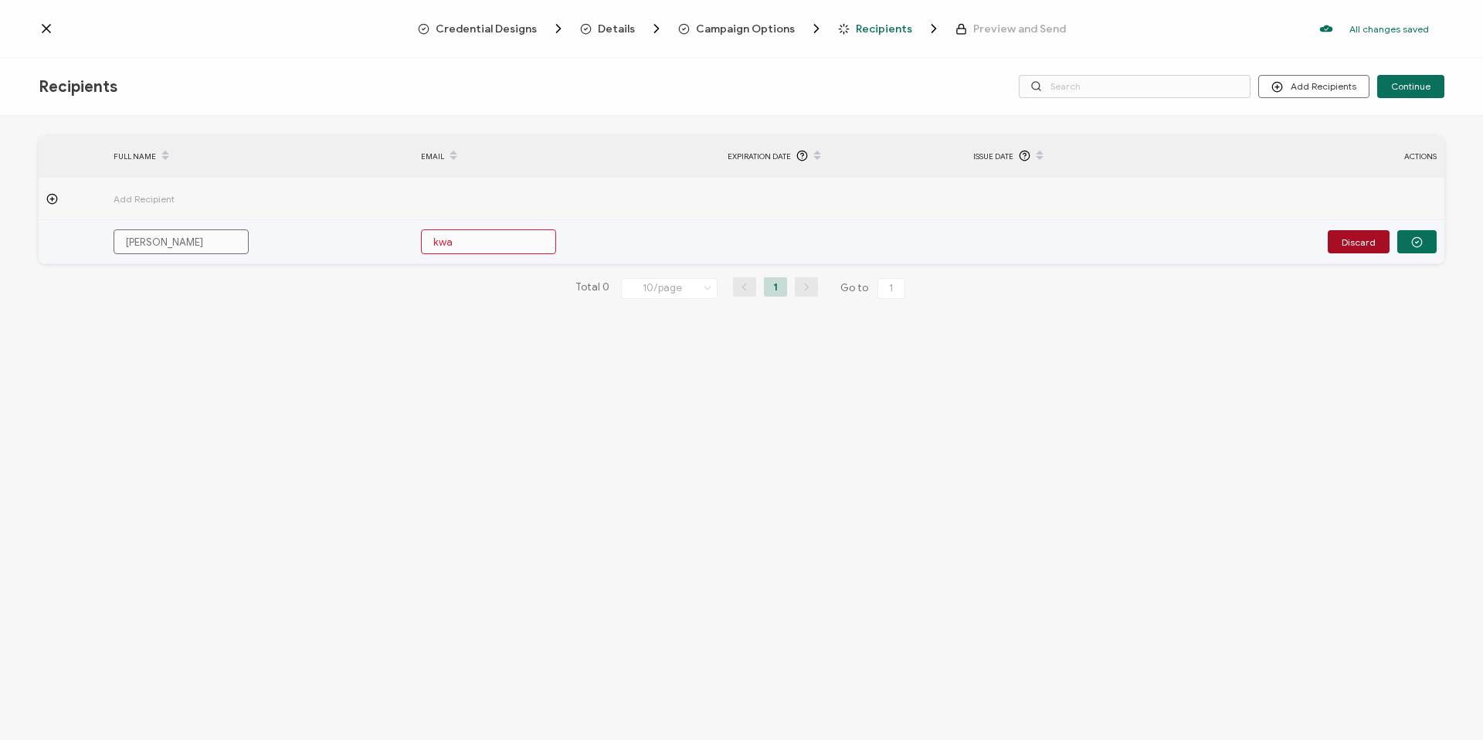
type input "kwal"
type input "kwall"
type input "kwalle"
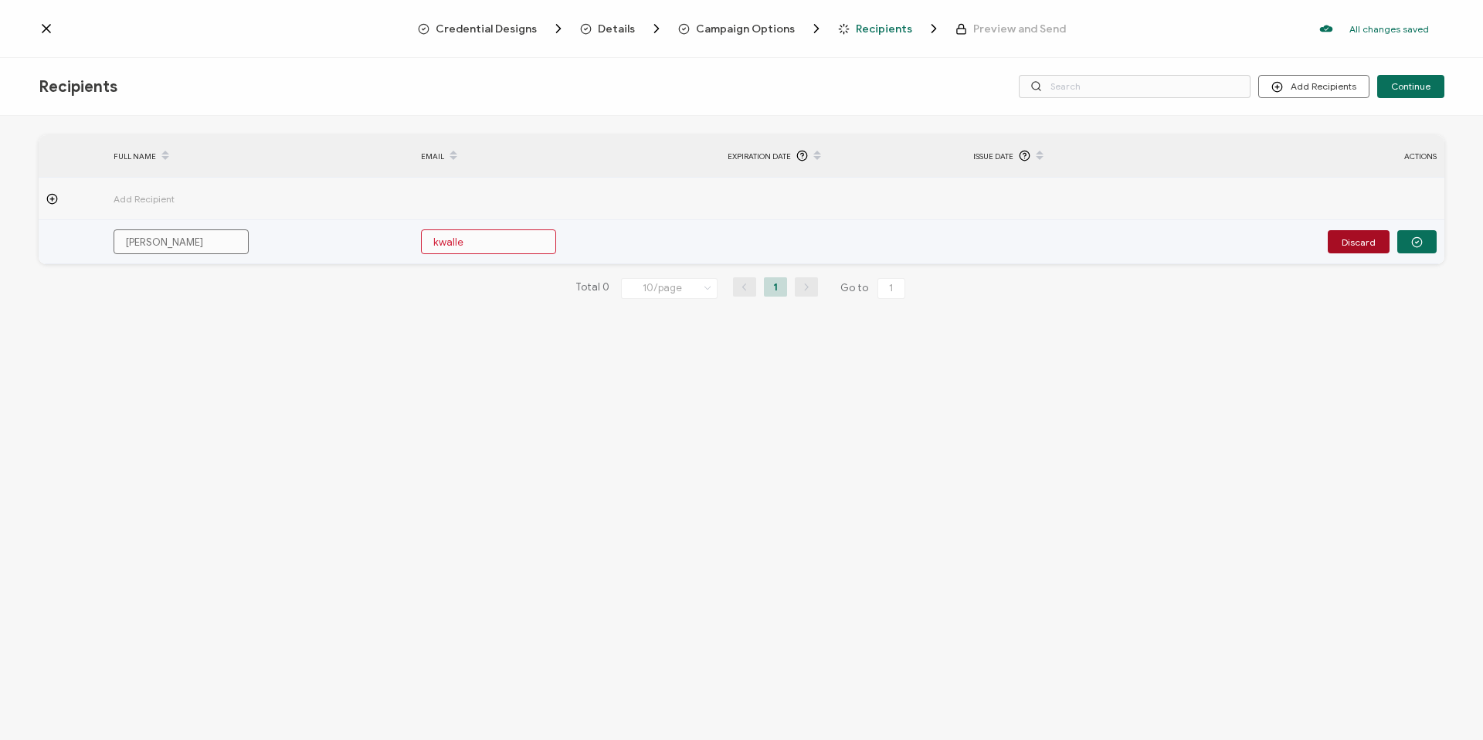
type input "kwalle"
type input "kwaller"
type input "kwaller@"
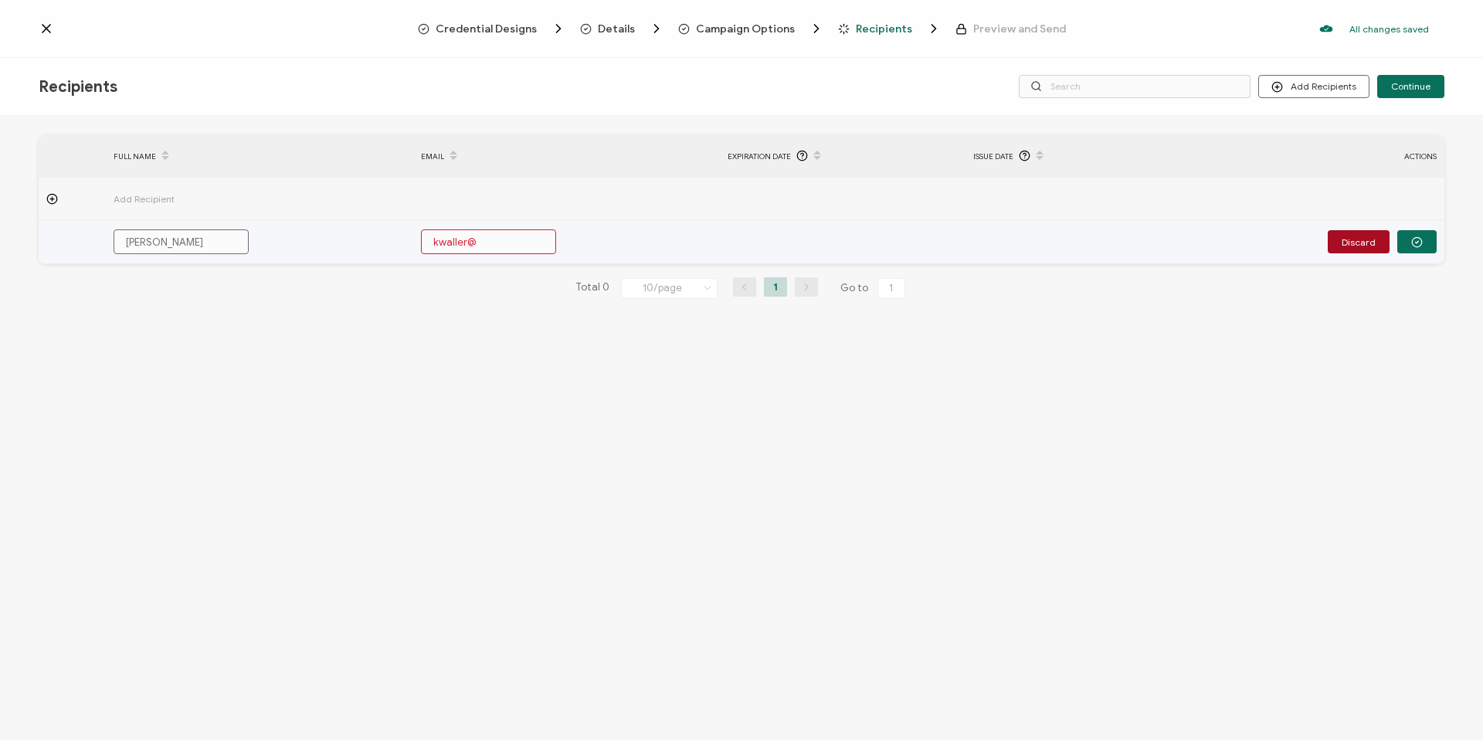
type input "kwaller@c"
type input "kwaller@ca"
type input "kwaller@cap"
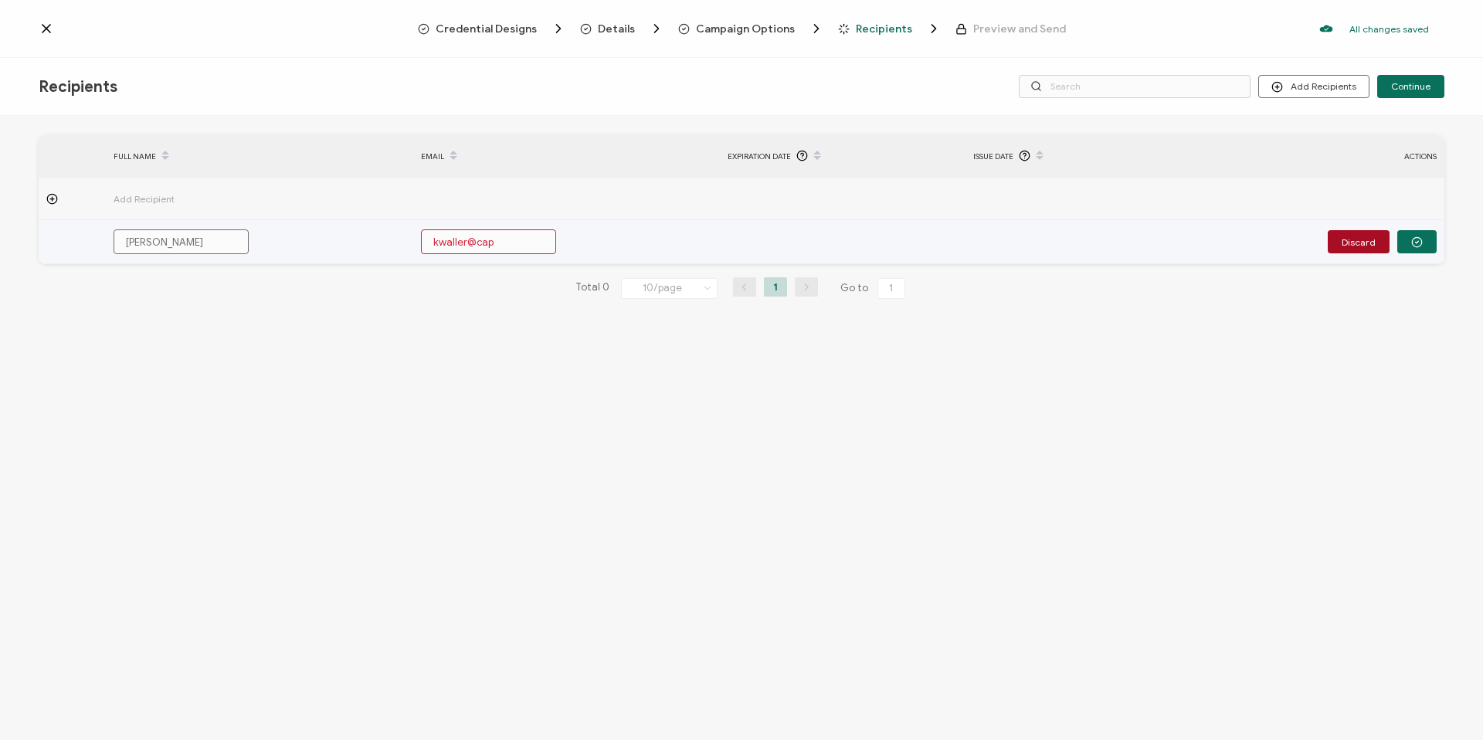
type input "kwaller@cap"
type input "kwaller@capi"
type input "kwaller@capit"
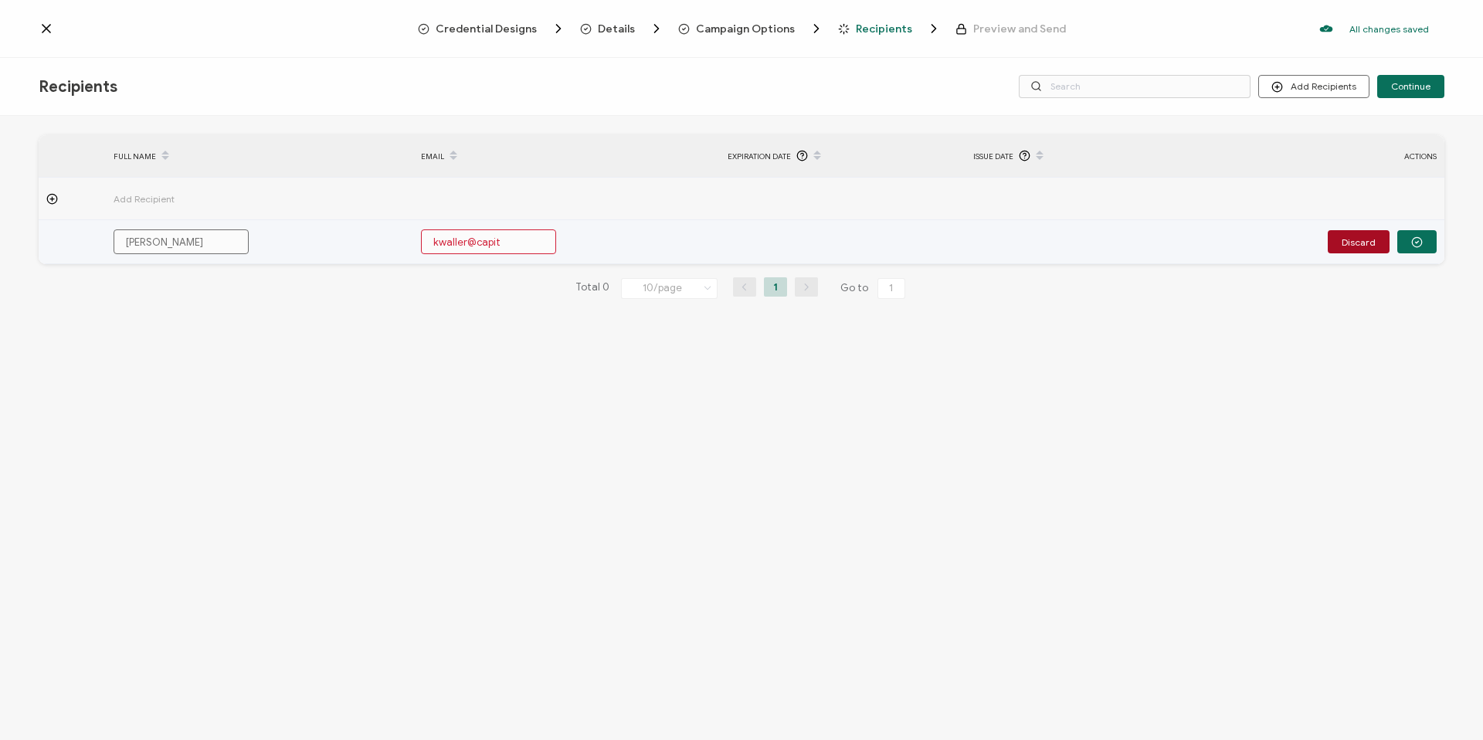
type input "kwaller@capita"
type input "kwaller@capital"
type input "kwaller@capitalw"
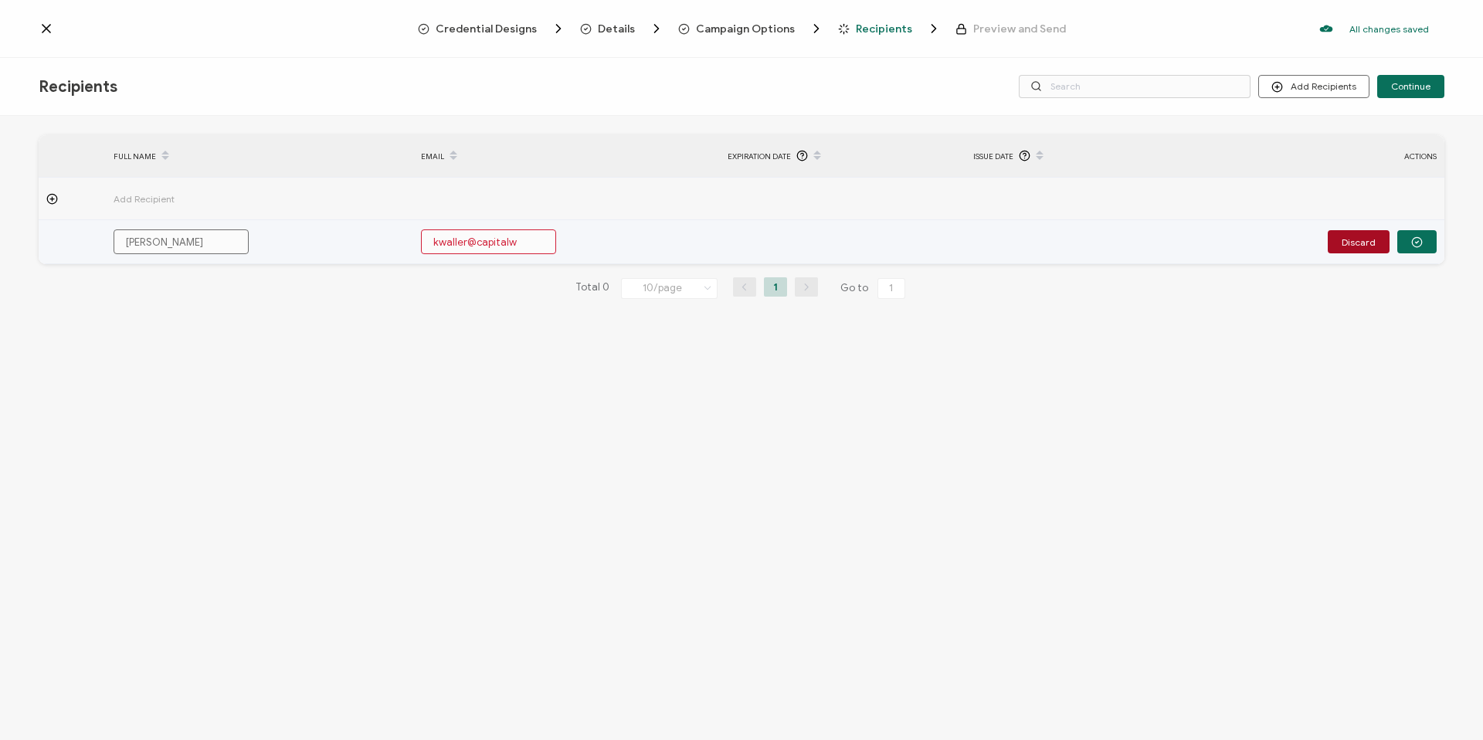
type input "kwaller@capitalw"
type input "kwaller@capitalwo"
type input "kwaller@capitalwor"
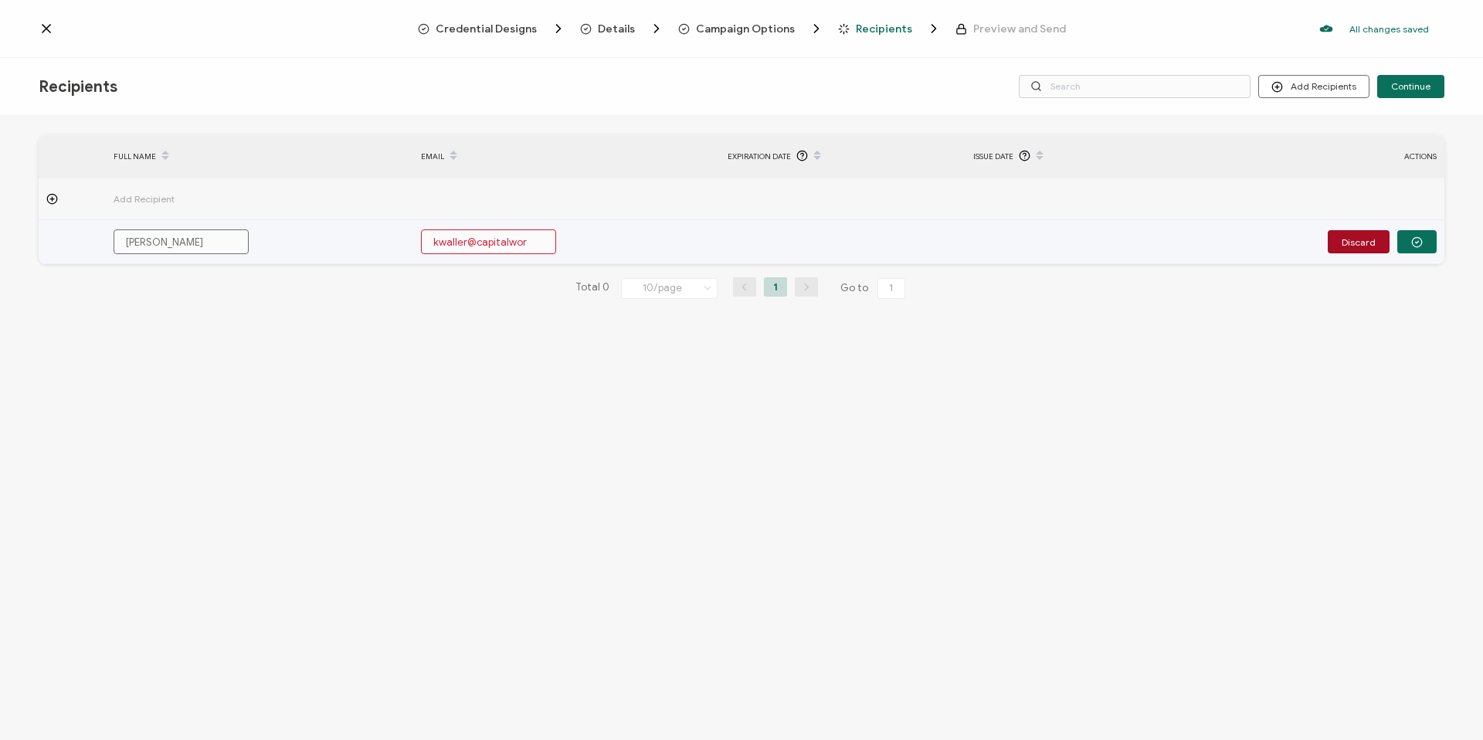
type input "kwaller@capitalwork"
type input "kwaller@capitalworkf"
type input "kwaller@capitalworkfo"
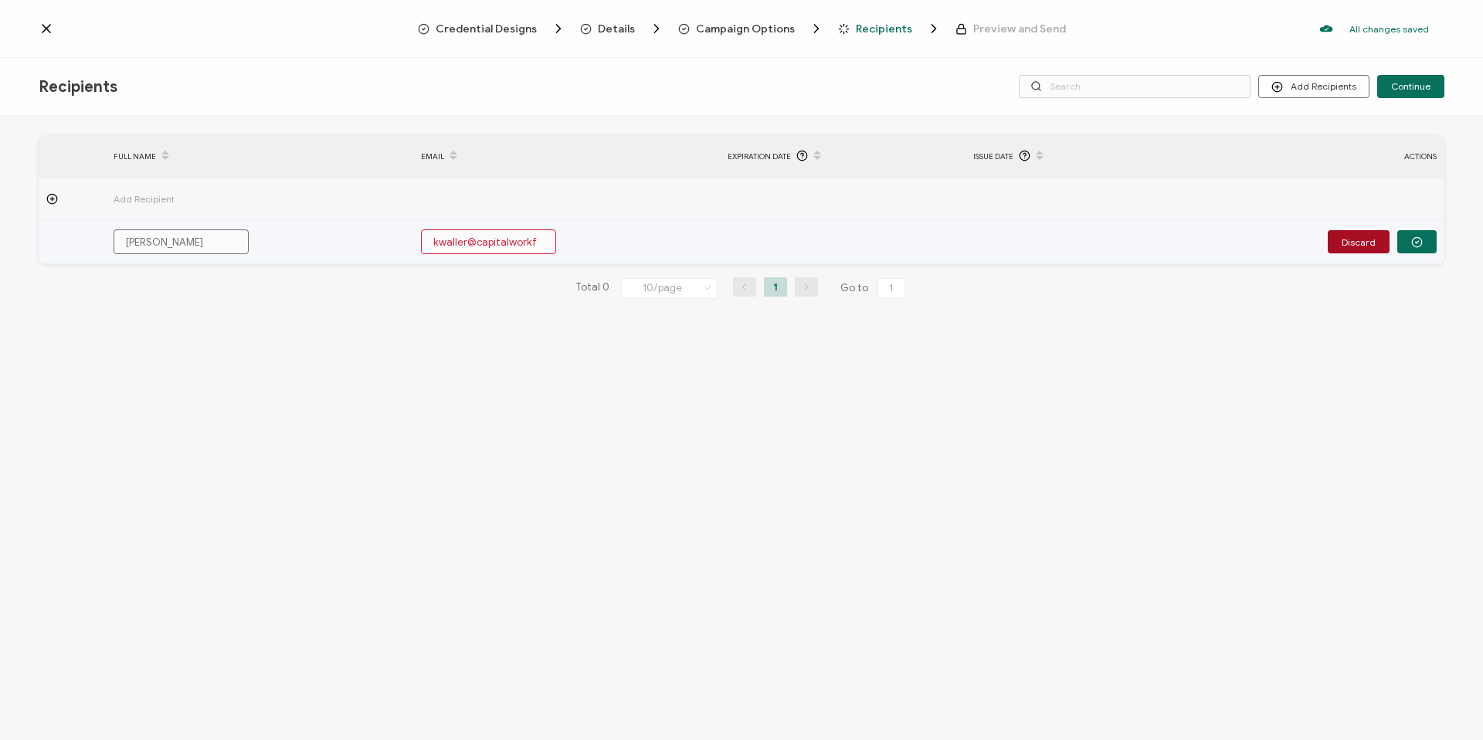
type input "kwaller@capitalworkfo"
type input "kwaller@capitalworkfou"
type input "kwaller@capitalworkfour"
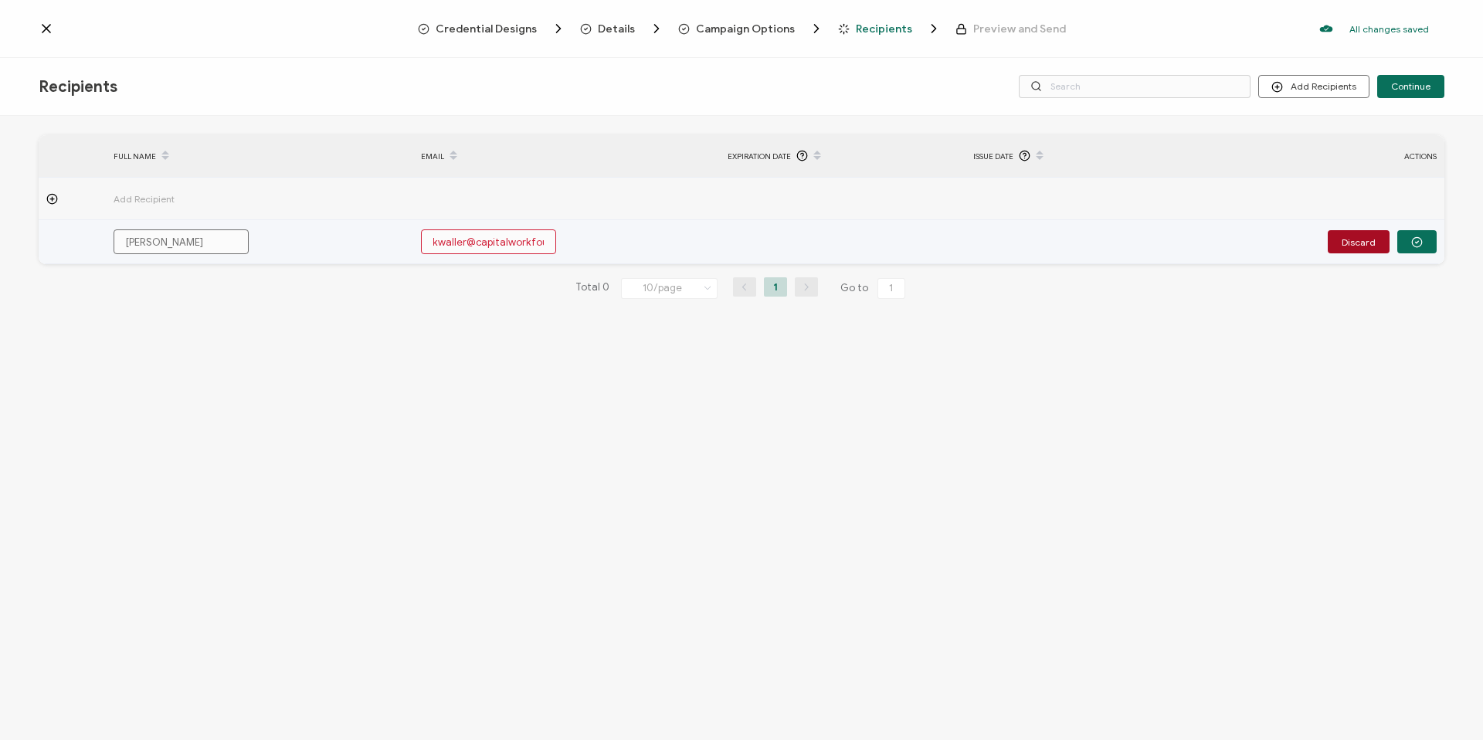
type input "kwaller@capitalworkfourc"
type input "kwaller@capitalworkfource"
type input "kwaller@capitalworkfource."
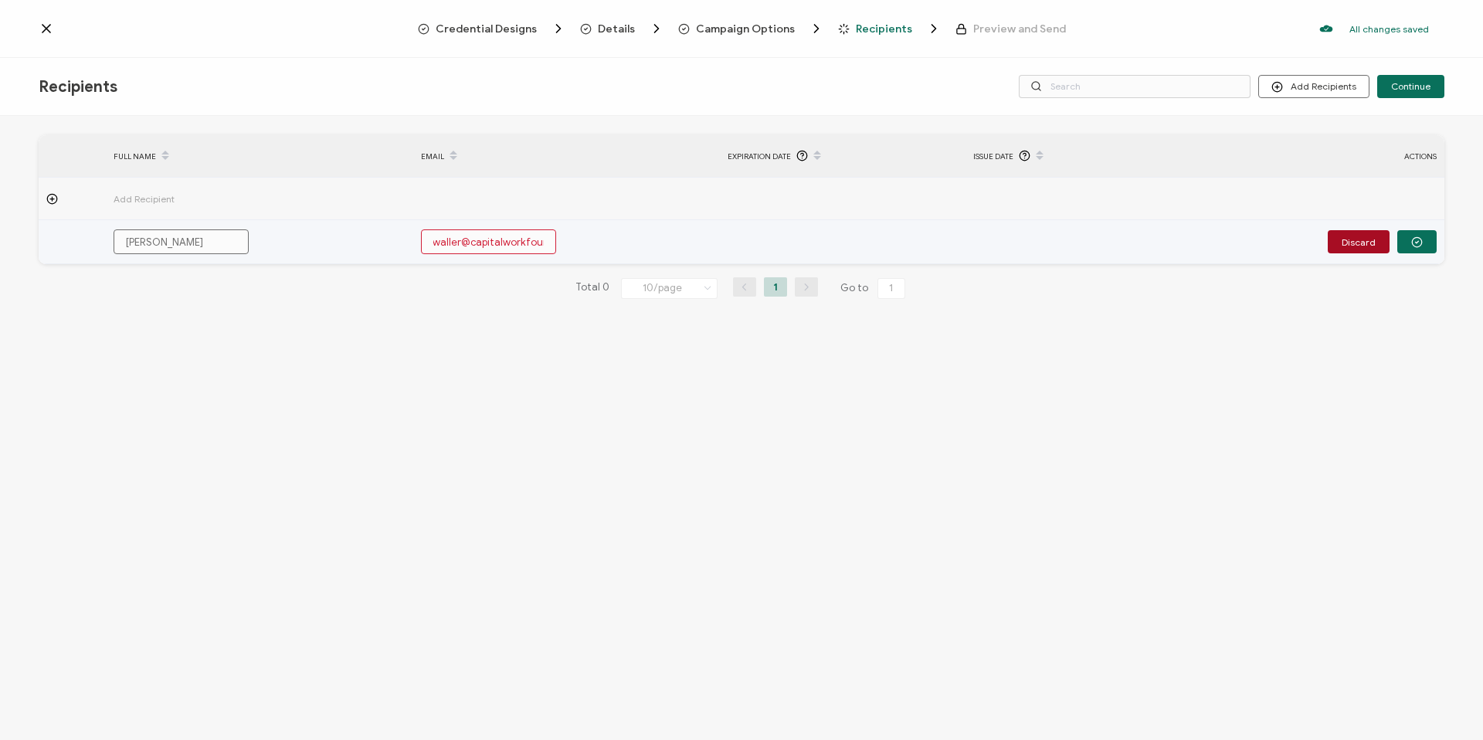
type input "kwaller@capitalworkfource."
type input "kwaller@capitalworkfource.o"
type input "[EMAIL_ADDRESS]"
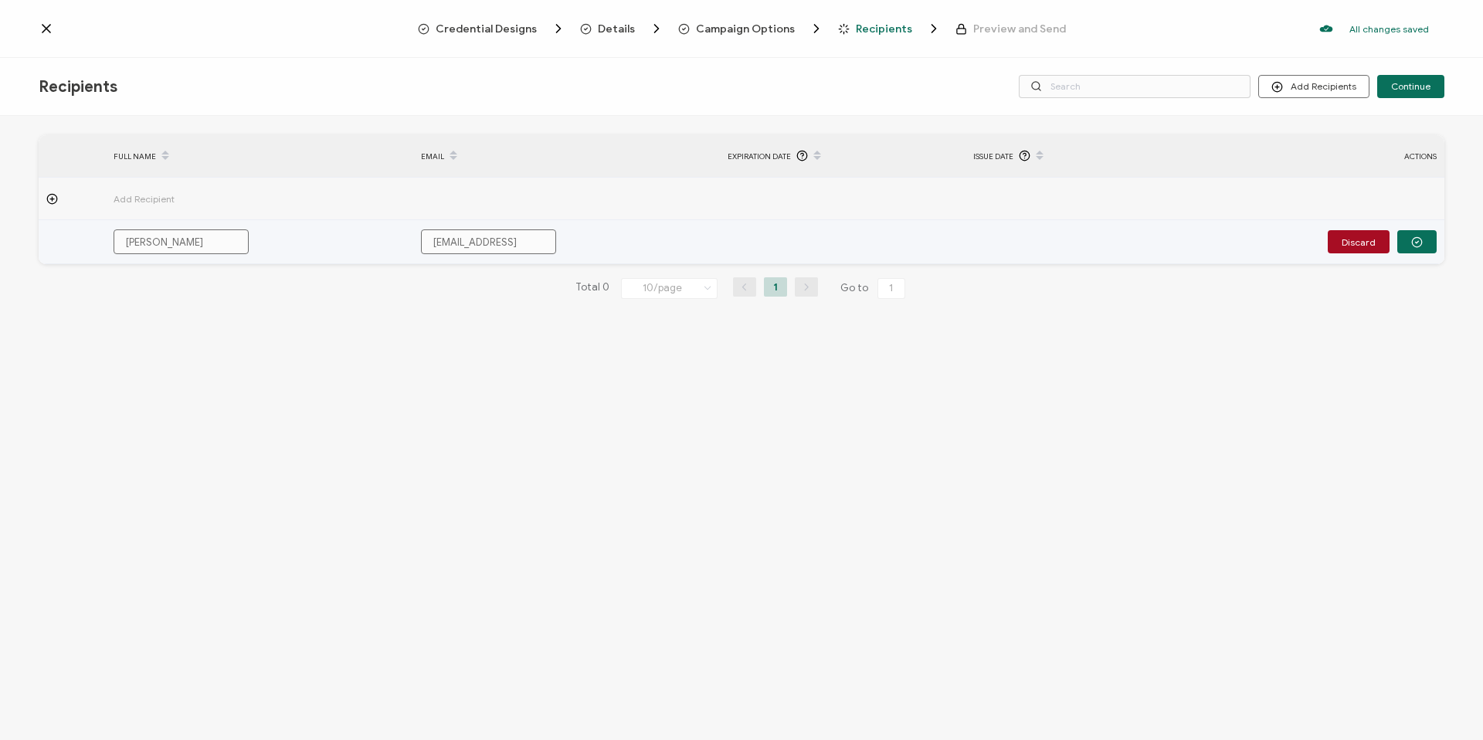
type input "[EMAIL_ADDRESS][DOMAIN_NAME]"
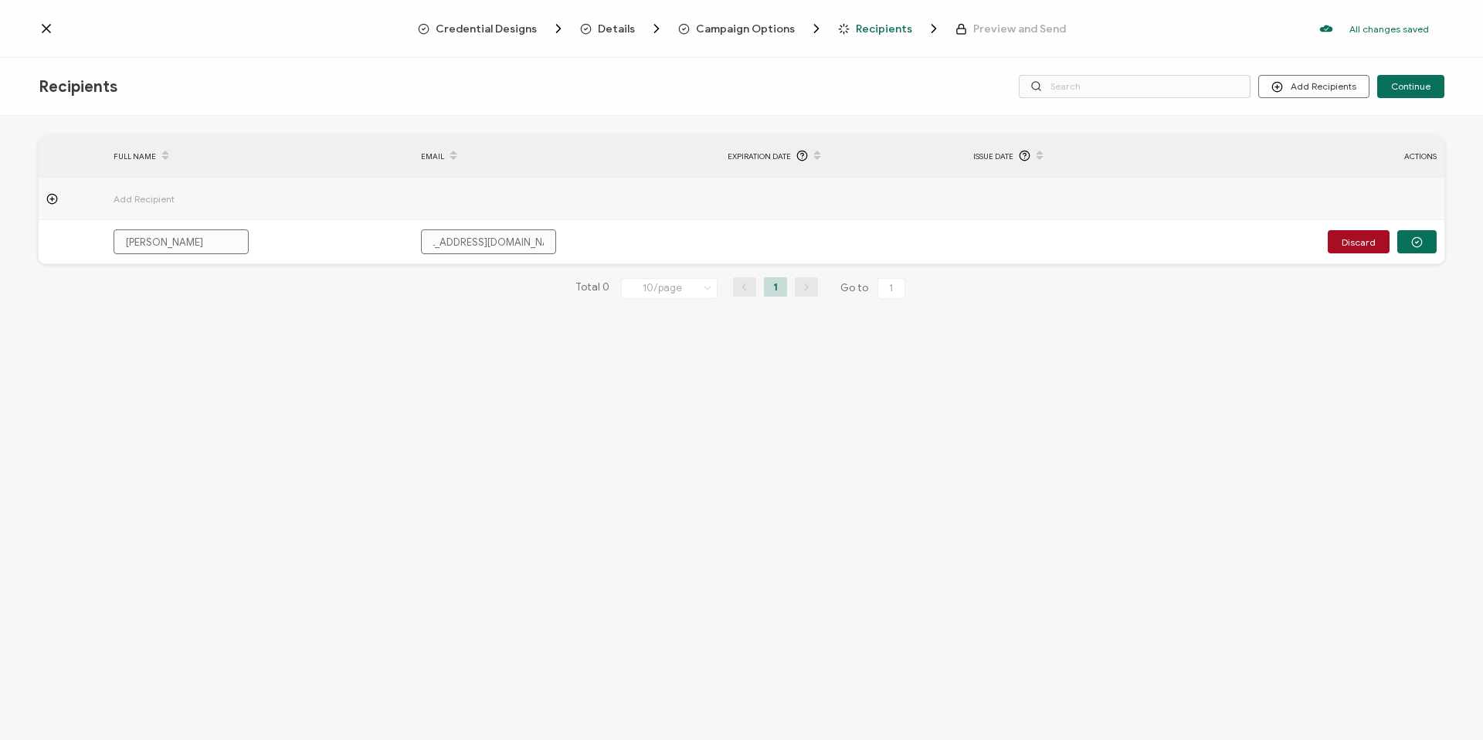
type input "[EMAIL_ADDRESS][DOMAIN_NAME]"
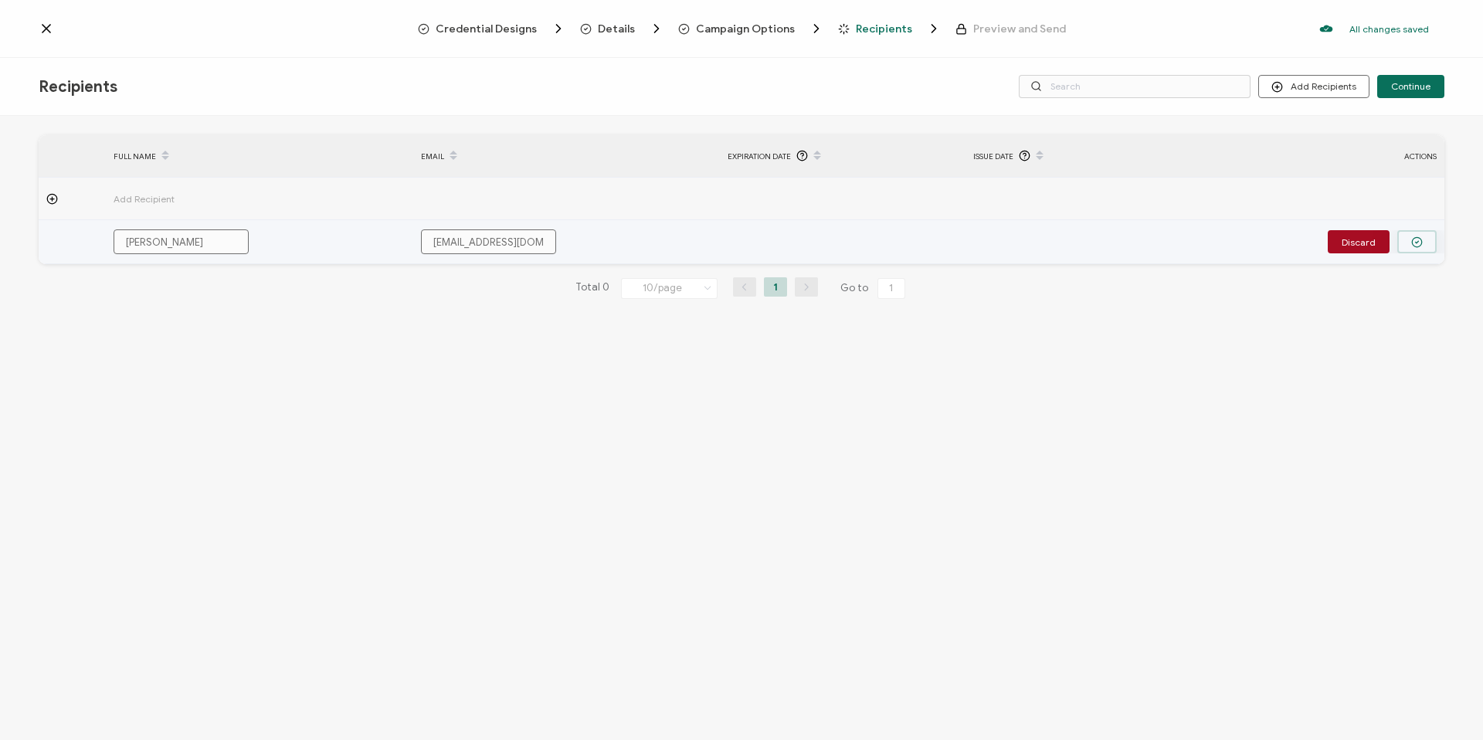
click at [1415, 234] on button "button" at bounding box center [1416, 241] width 39 height 23
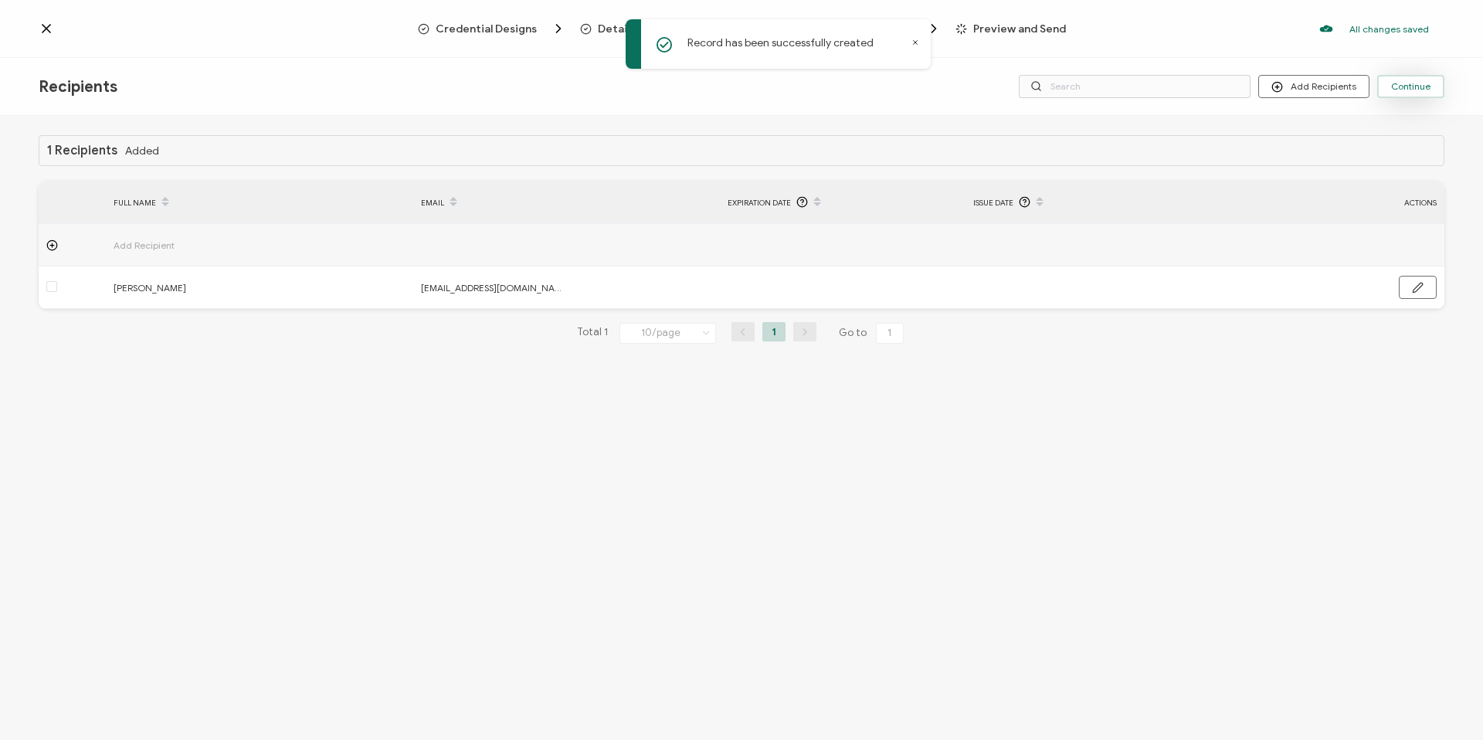
click at [1400, 86] on span "Continue" at bounding box center [1410, 86] width 39 height 9
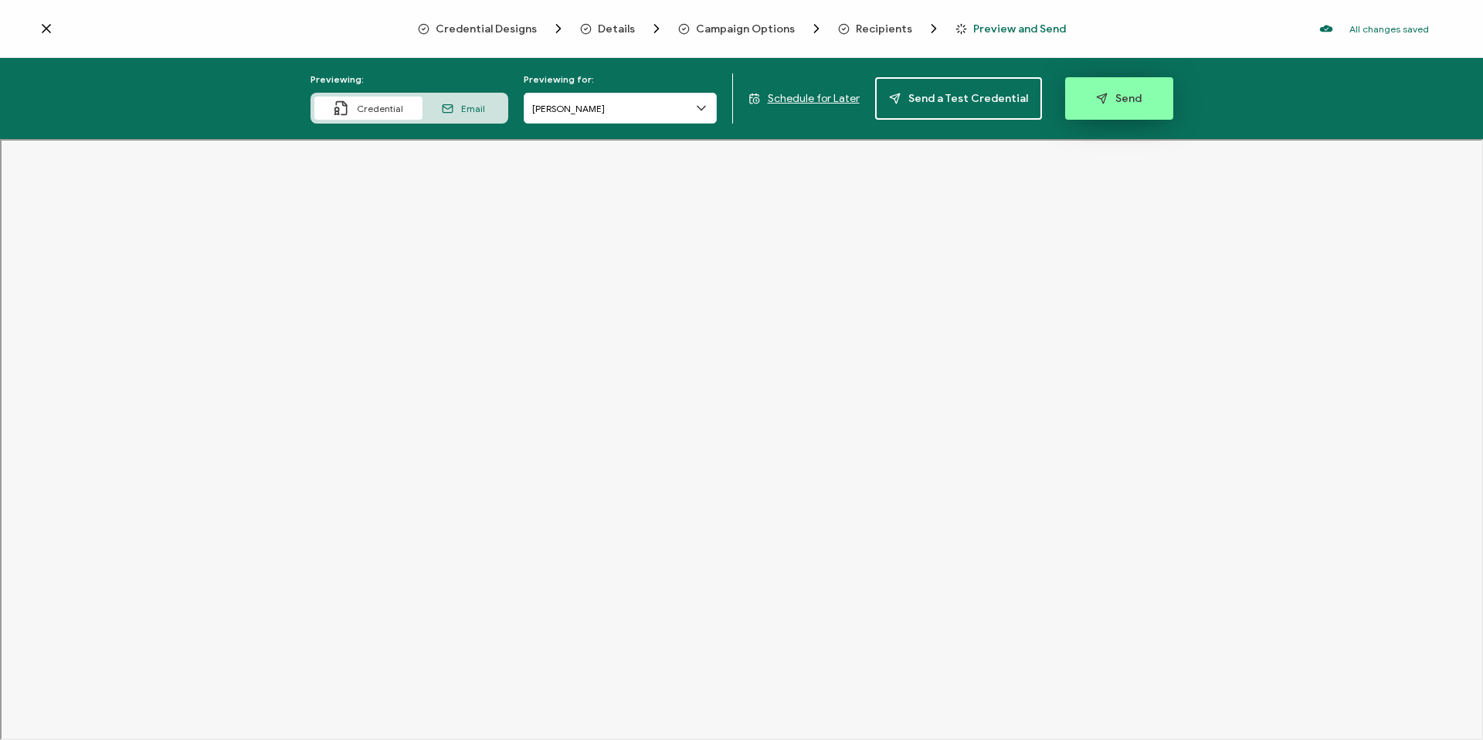
click at [1150, 108] on button "Send" at bounding box center [1119, 98] width 108 height 42
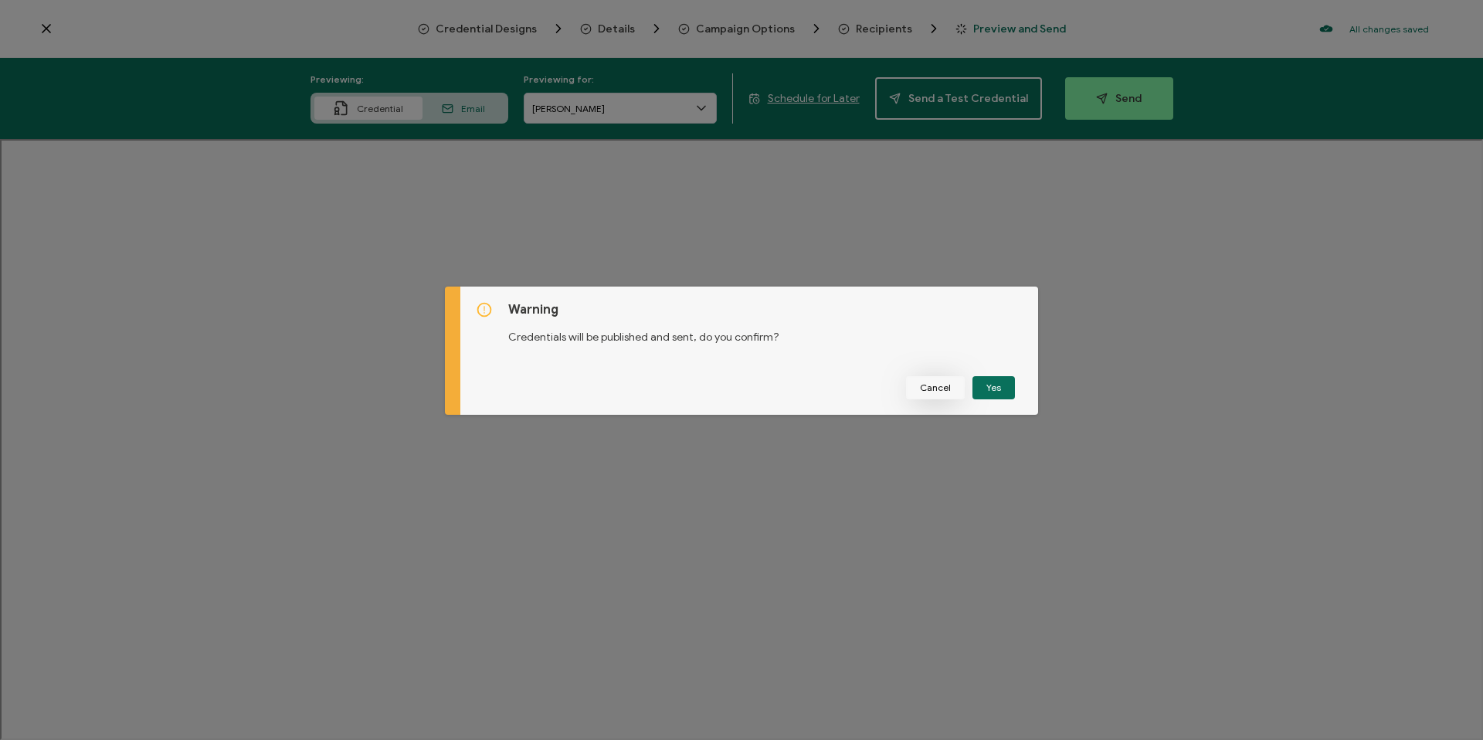
click at [951, 392] on button "Cancel" at bounding box center [935, 387] width 59 height 23
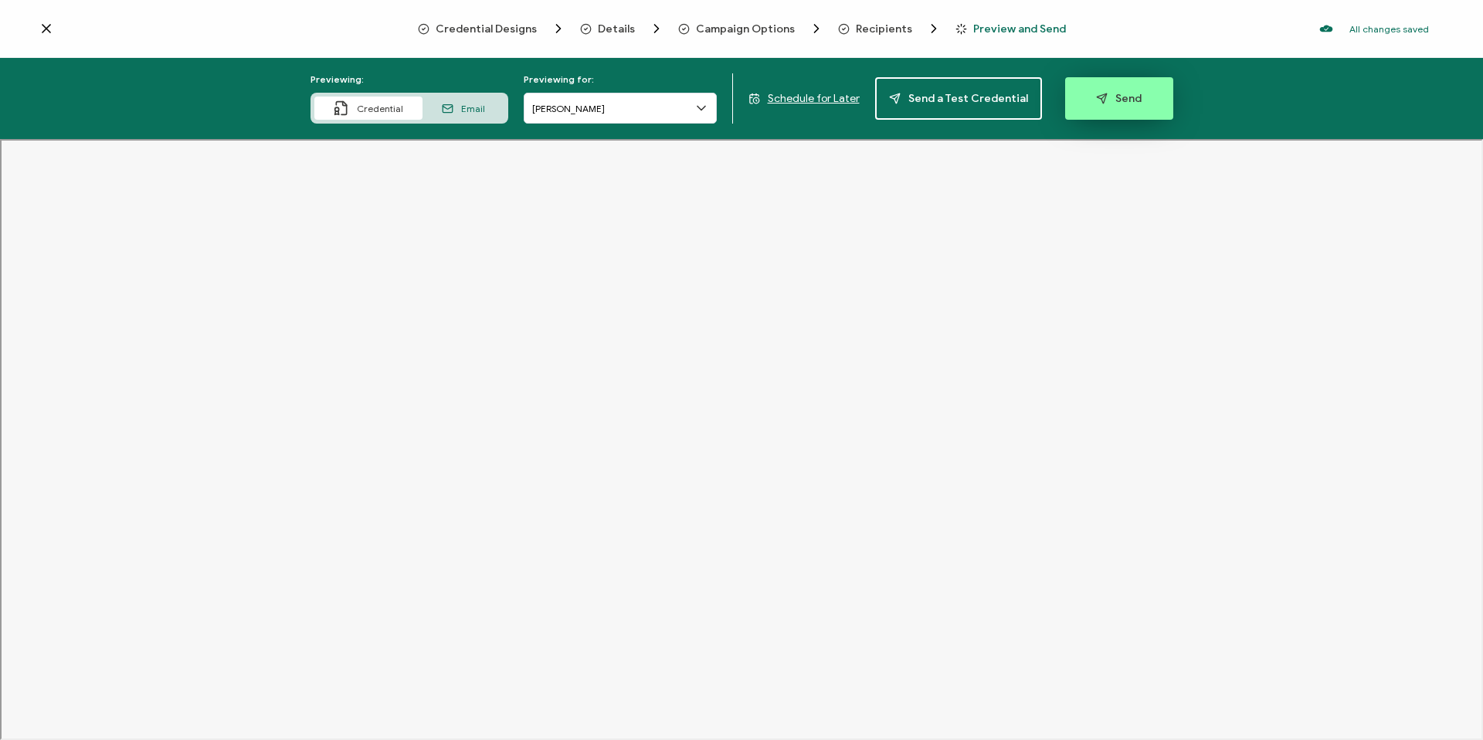
click at [1129, 90] on button "Send" at bounding box center [1119, 98] width 108 height 42
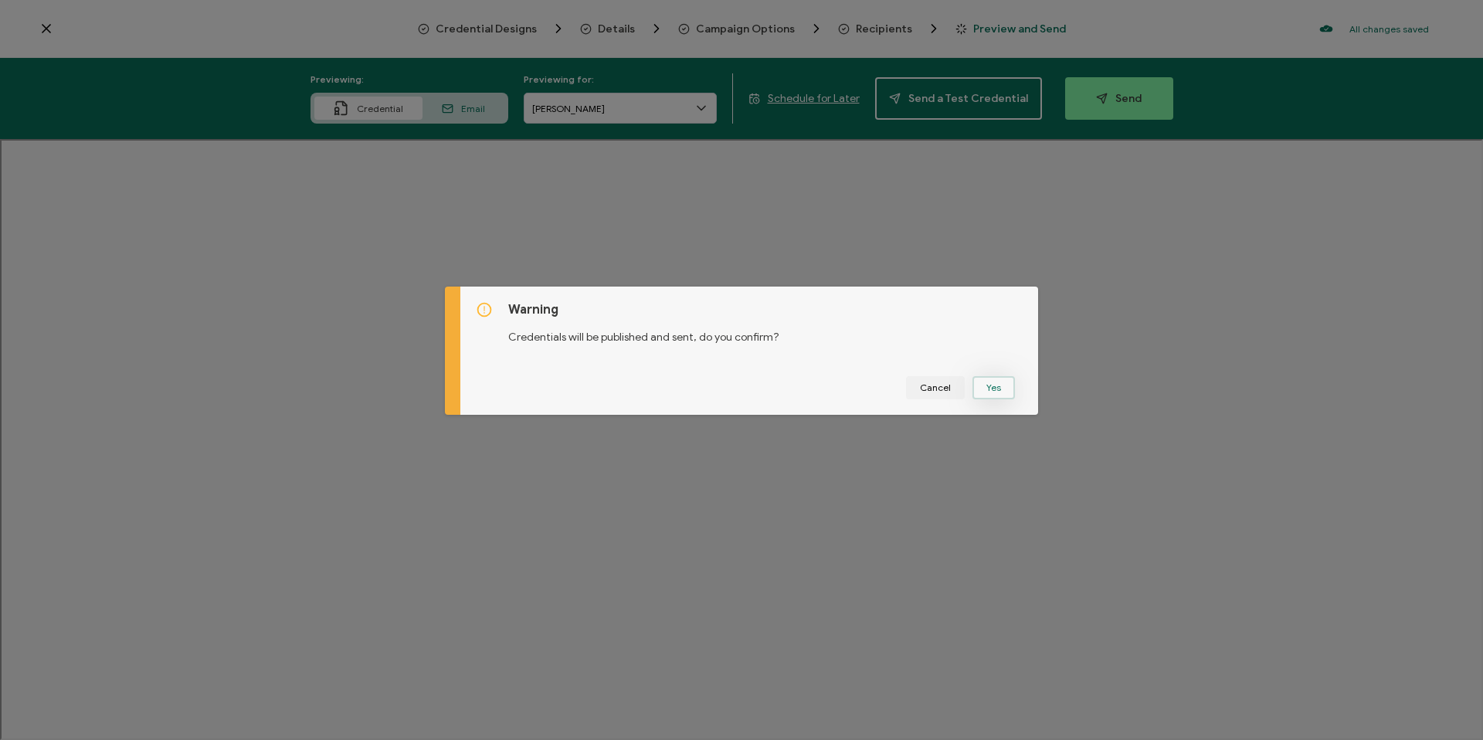
click at [976, 388] on button "Yes" at bounding box center [993, 387] width 42 height 23
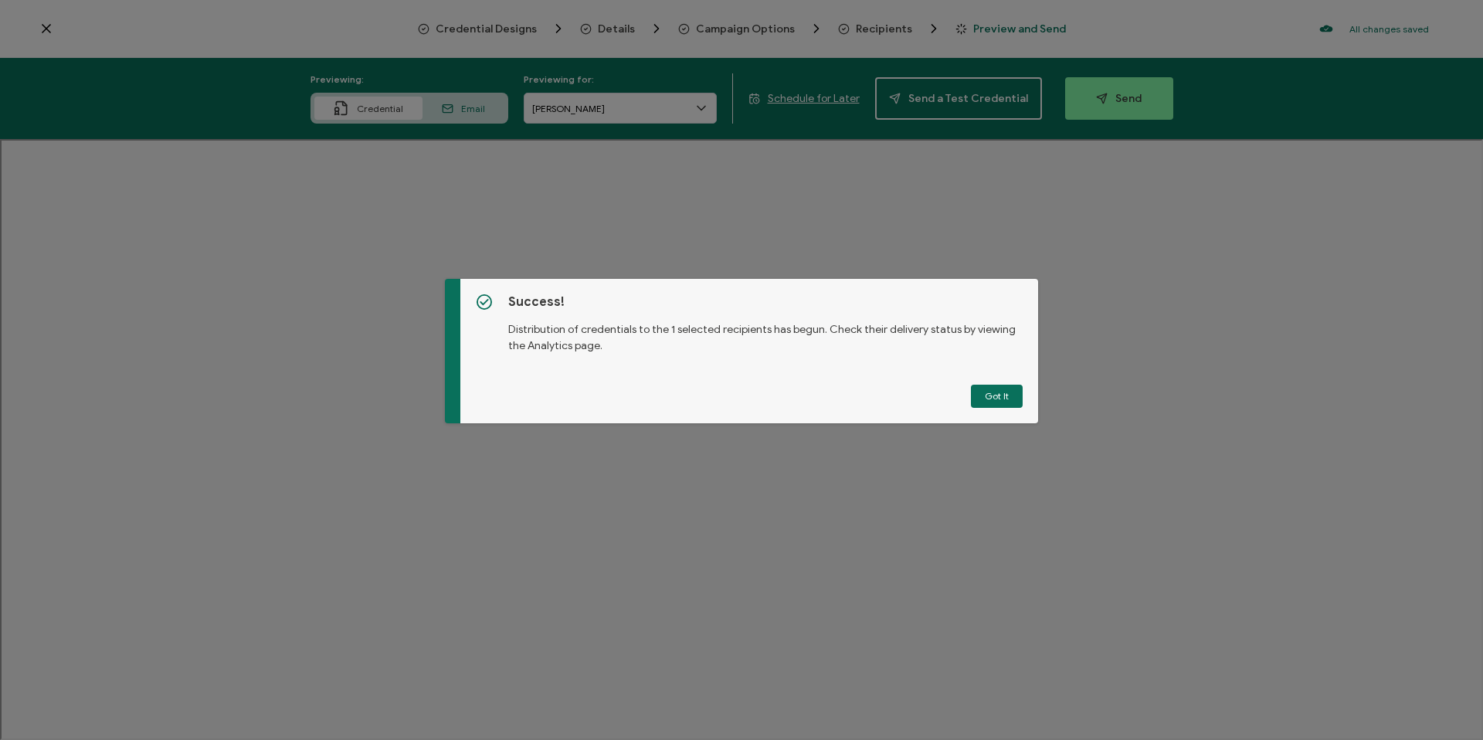
click at [995, 393] on button "Got It" at bounding box center [997, 396] width 52 height 23
